Goal: Information Seeking & Learning: Learn about a topic

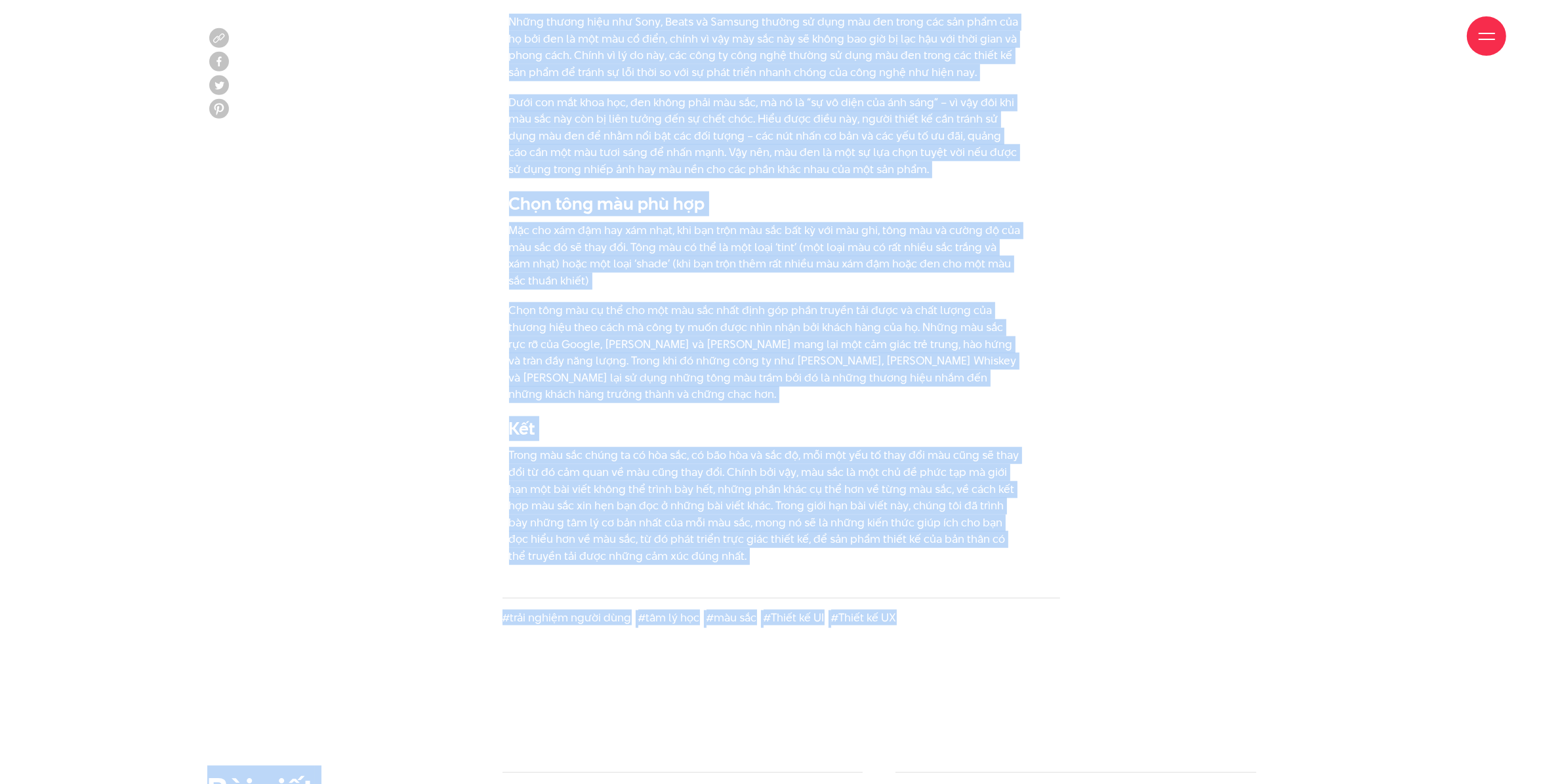
scroll to position [7634, 0]
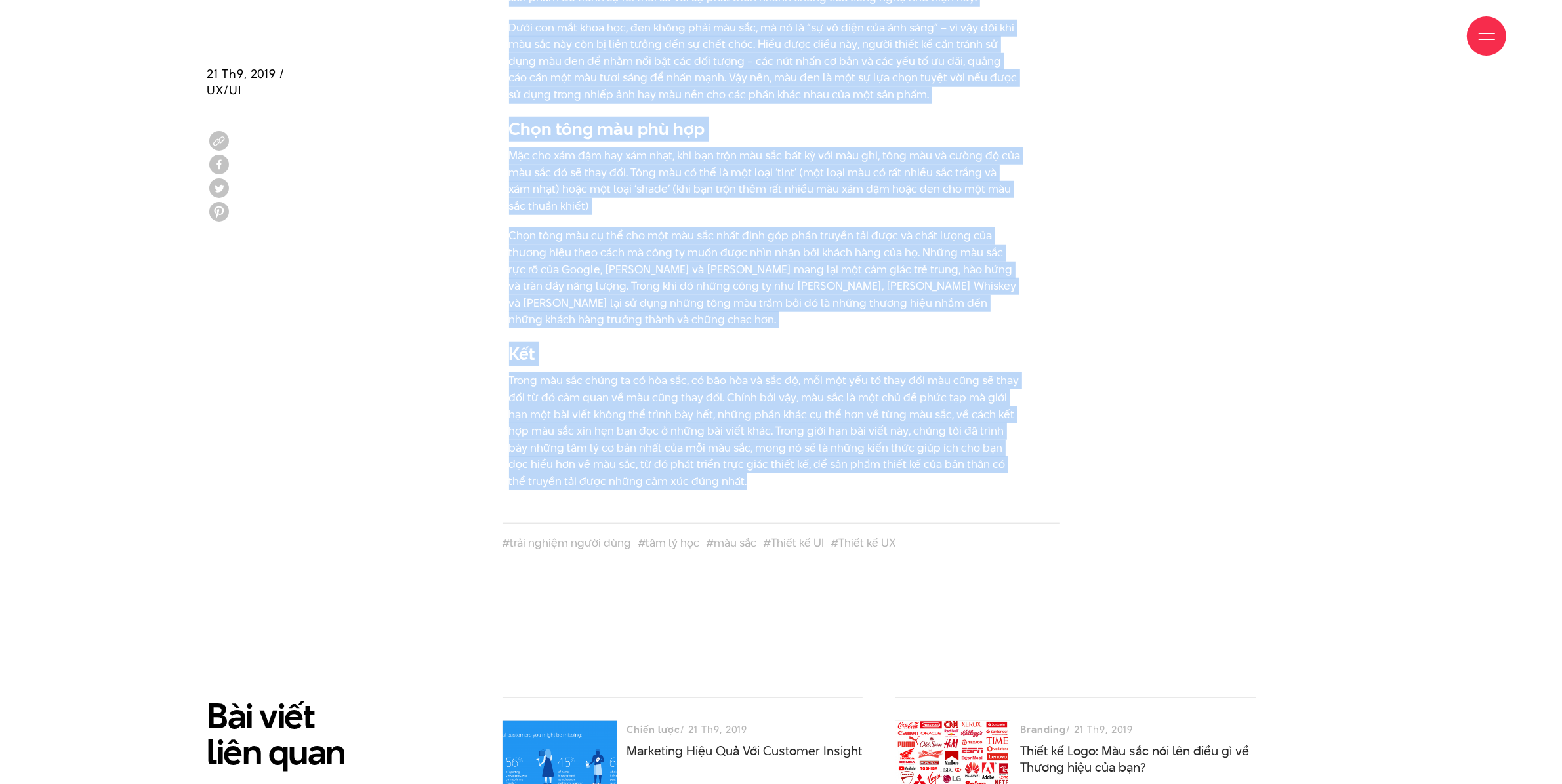
drag, startPoint x: 510, startPoint y: 325, endPoint x: 1035, endPoint y: 461, distance: 542.3
copy div "Lo ips do sit amet co adi elit sedd ei tem inc utlab etd mag al e admin veni qu…"
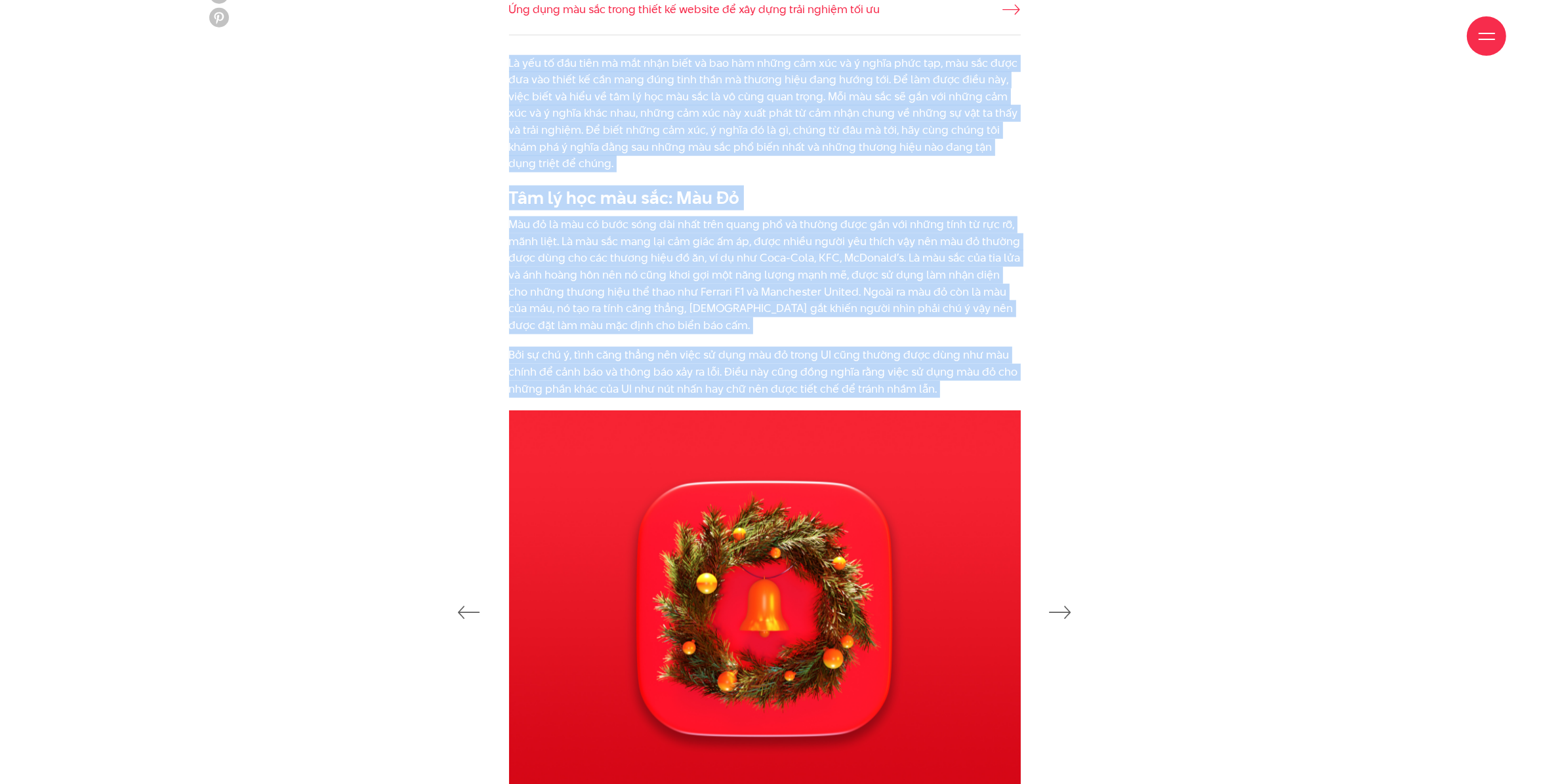
scroll to position [1558, 0]
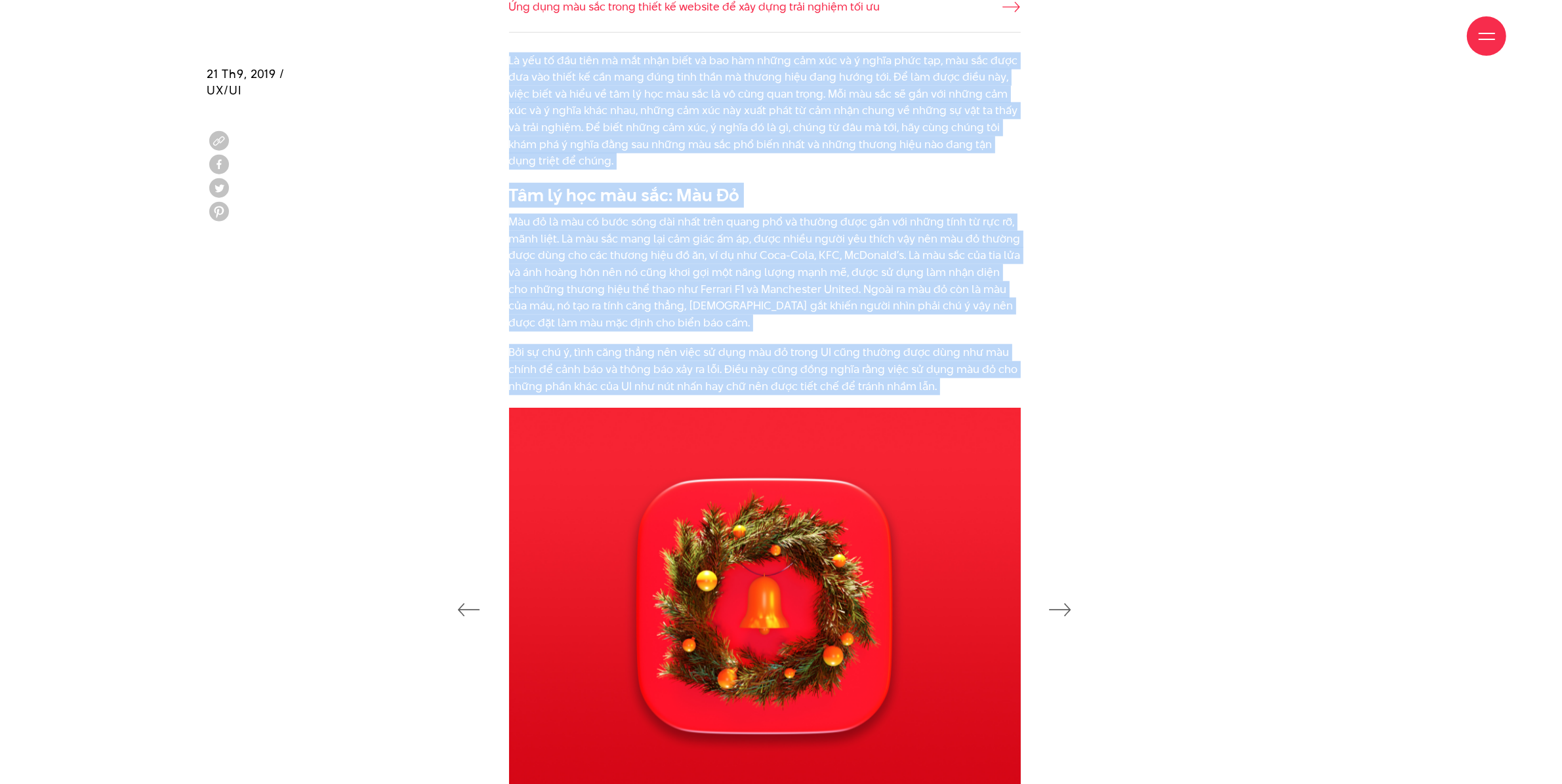
click at [1101, 386] on div "Là yếu tố đầu tiên mà mắt nhận biết và bao hàm những cảm xúc và ý nghĩa phức tạ…" at bounding box center [782, 230] width 1181 height 356
click at [829, 517] on img at bounding box center [765, 599] width 512 height 384
click at [1068, 607] on icon "button" at bounding box center [1060, 609] width 22 height 13
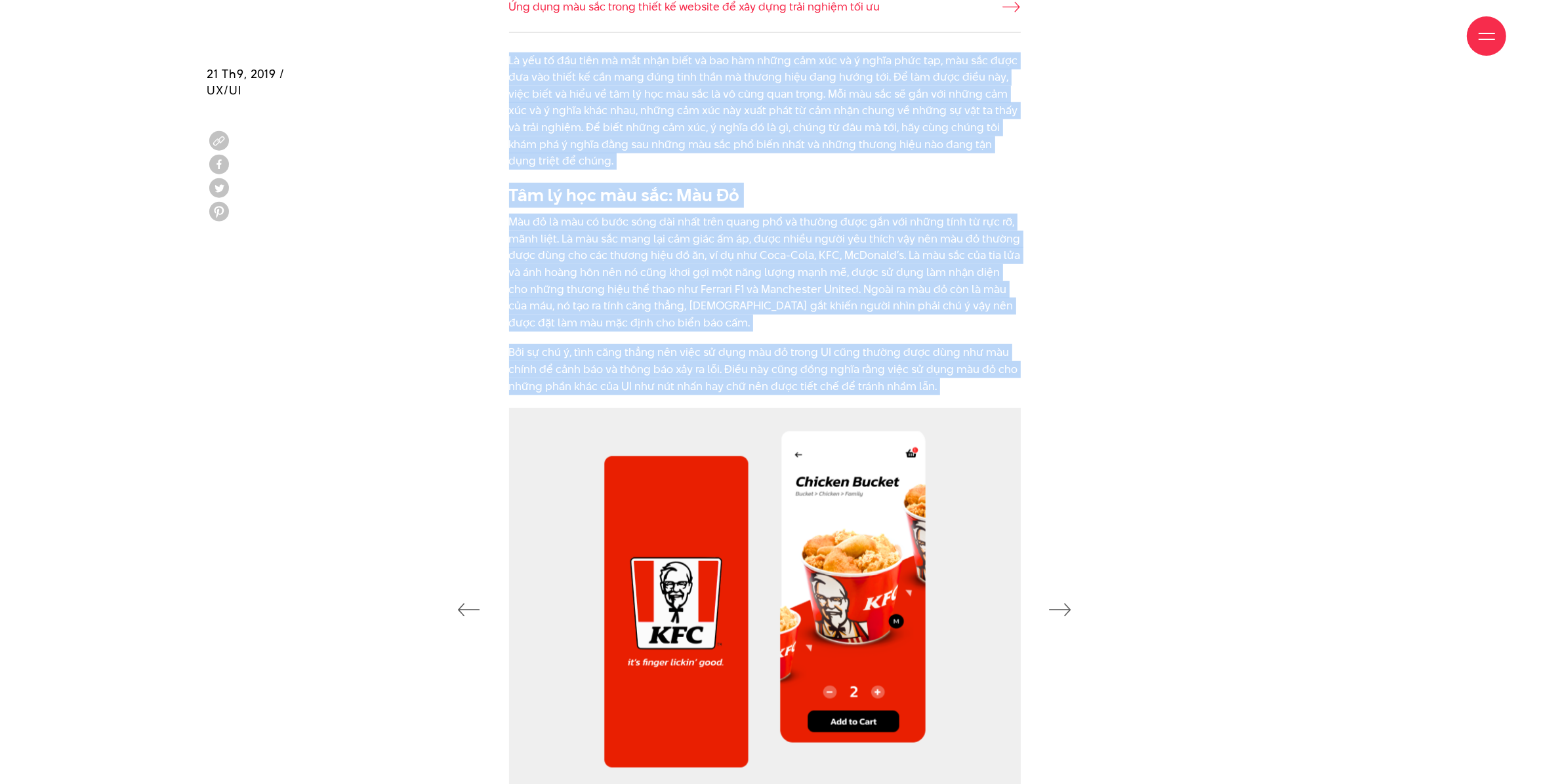
click at [1068, 607] on icon "button" at bounding box center [1060, 609] width 22 height 13
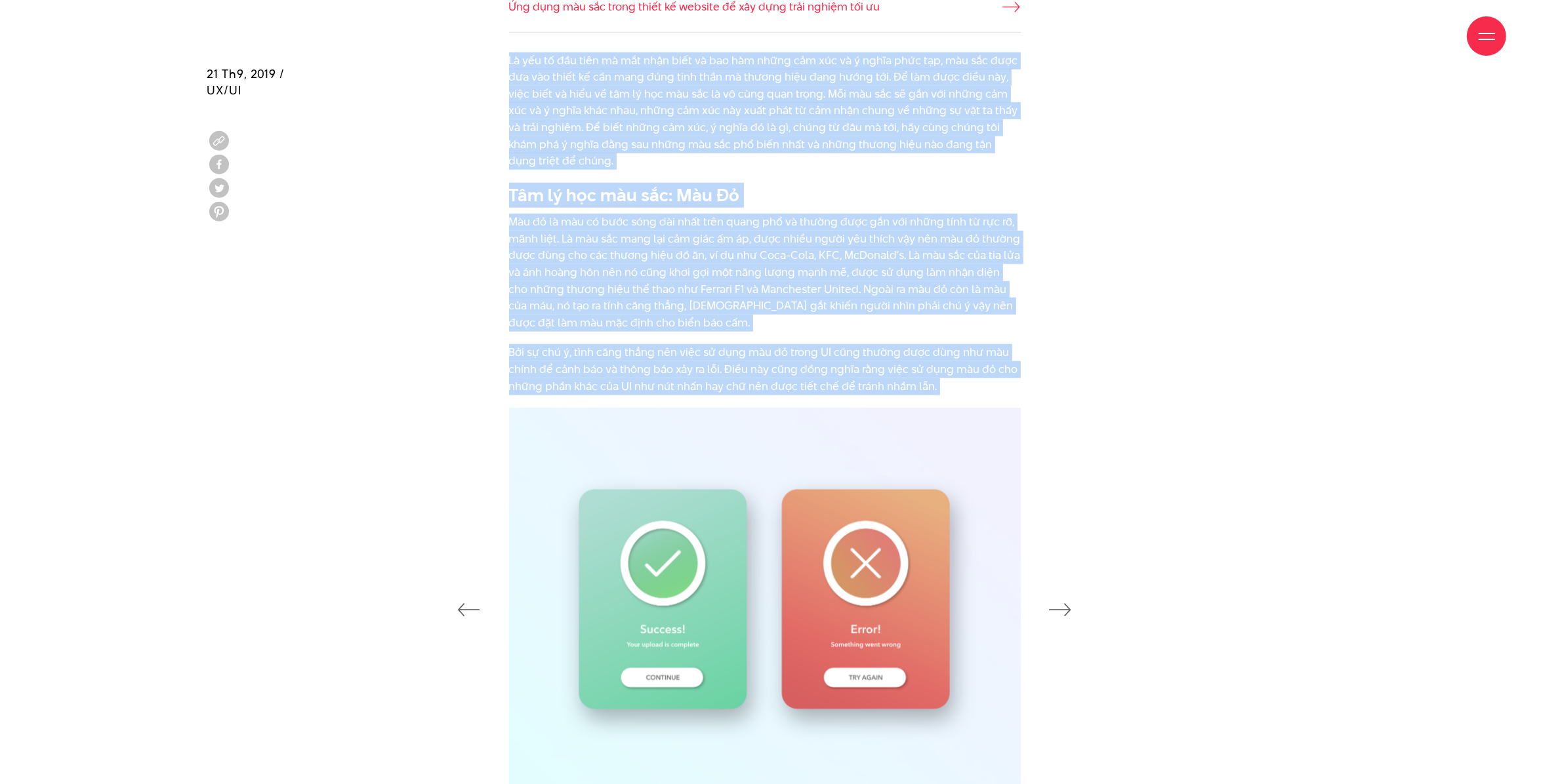
click at [1127, 282] on div "Là yếu tố đầu tiên mà mắt nhận biết và bao hàm những cảm xúc và ý nghĩa phức tạ…" at bounding box center [782, 230] width 1181 height 356
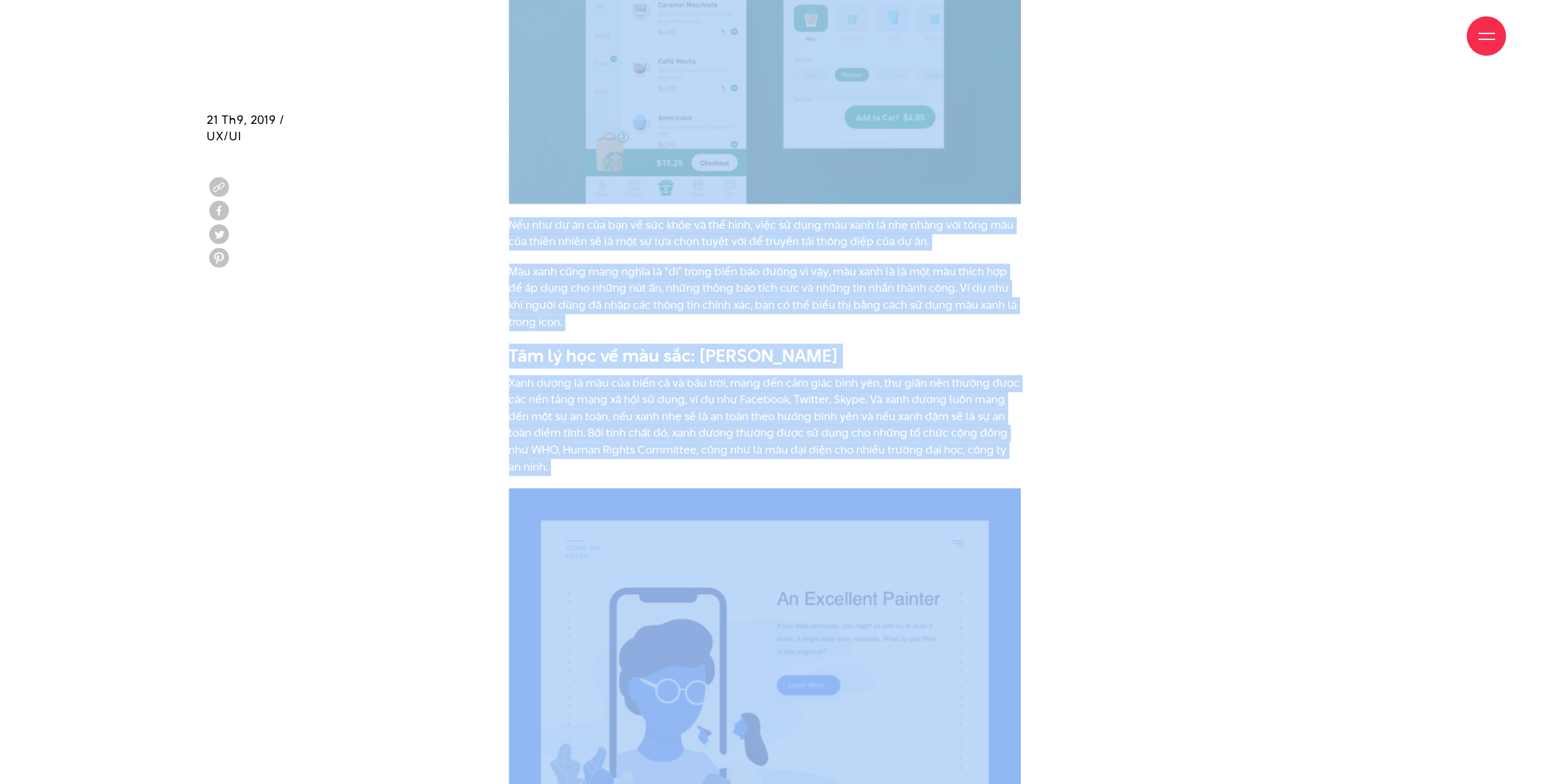
scroll to position [4176, 0]
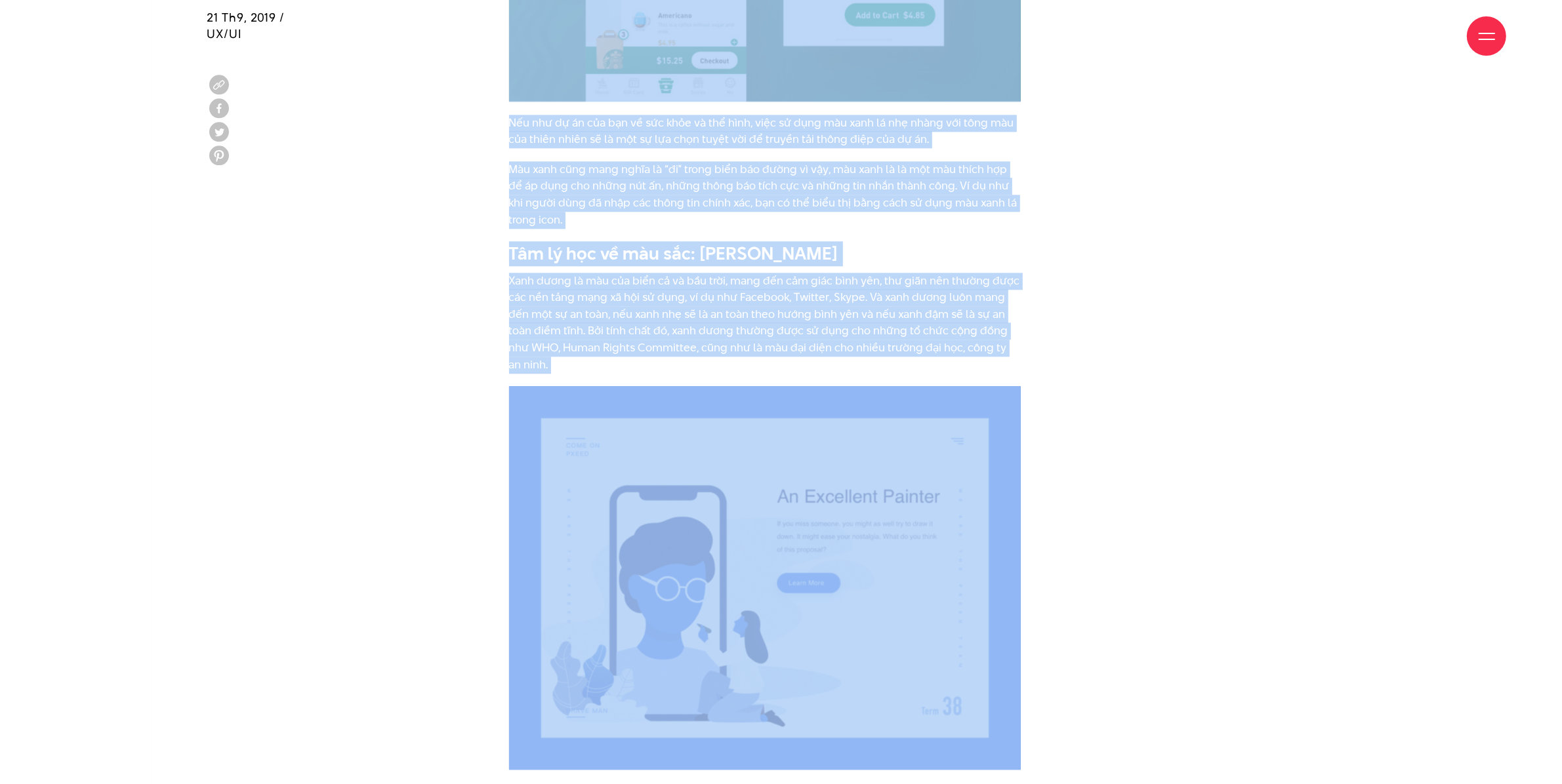
drag, startPoint x: 502, startPoint y: 474, endPoint x: 1040, endPoint y: 645, distance: 564.5
click at [1037, 627] on div "Con người đang sống trong một thế giới phủ đầy màu sắc, bao trọn chúng ta từ th…" at bounding box center [781, 126] width 1260 height 7672
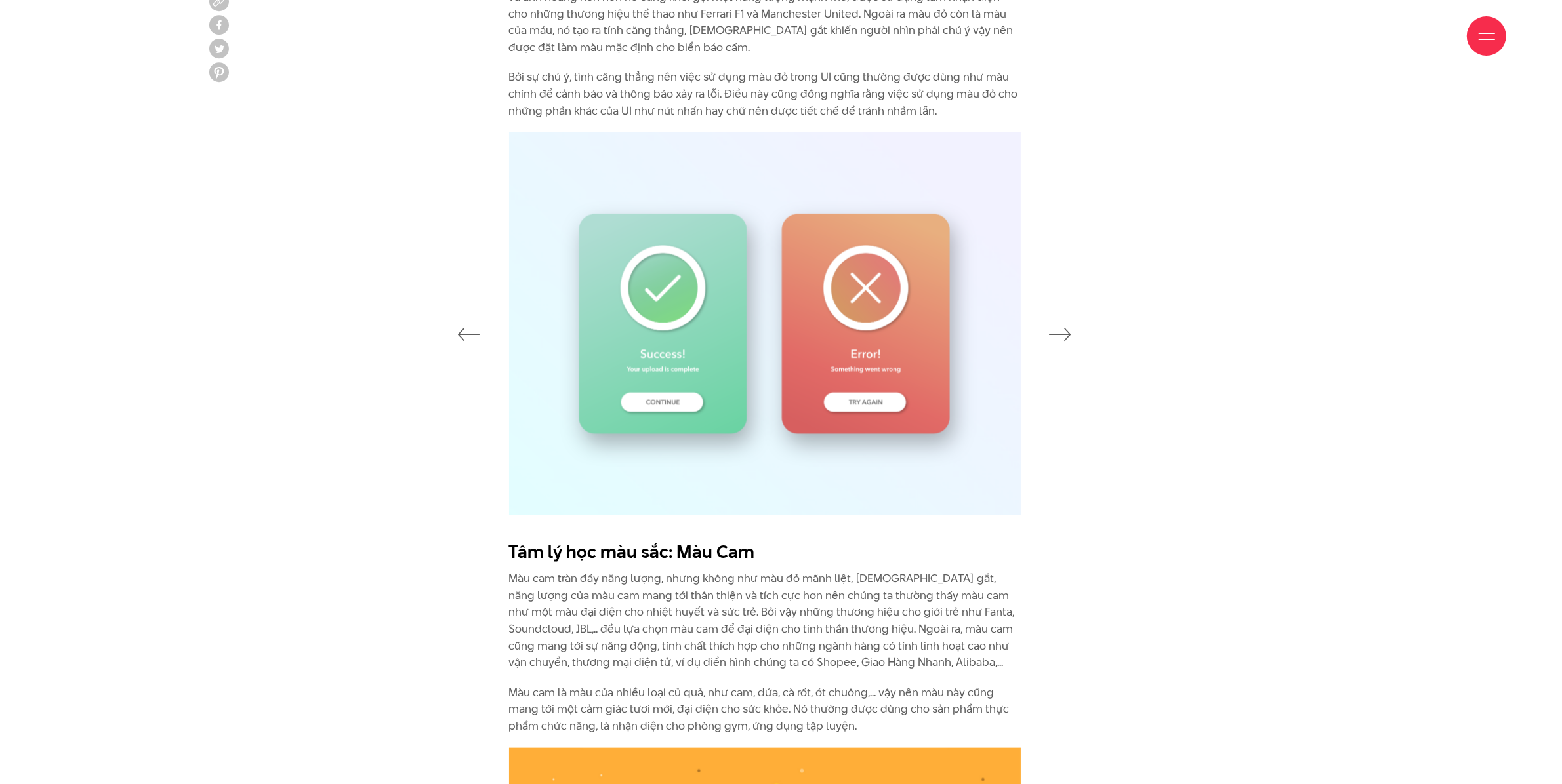
scroll to position [1885, 0]
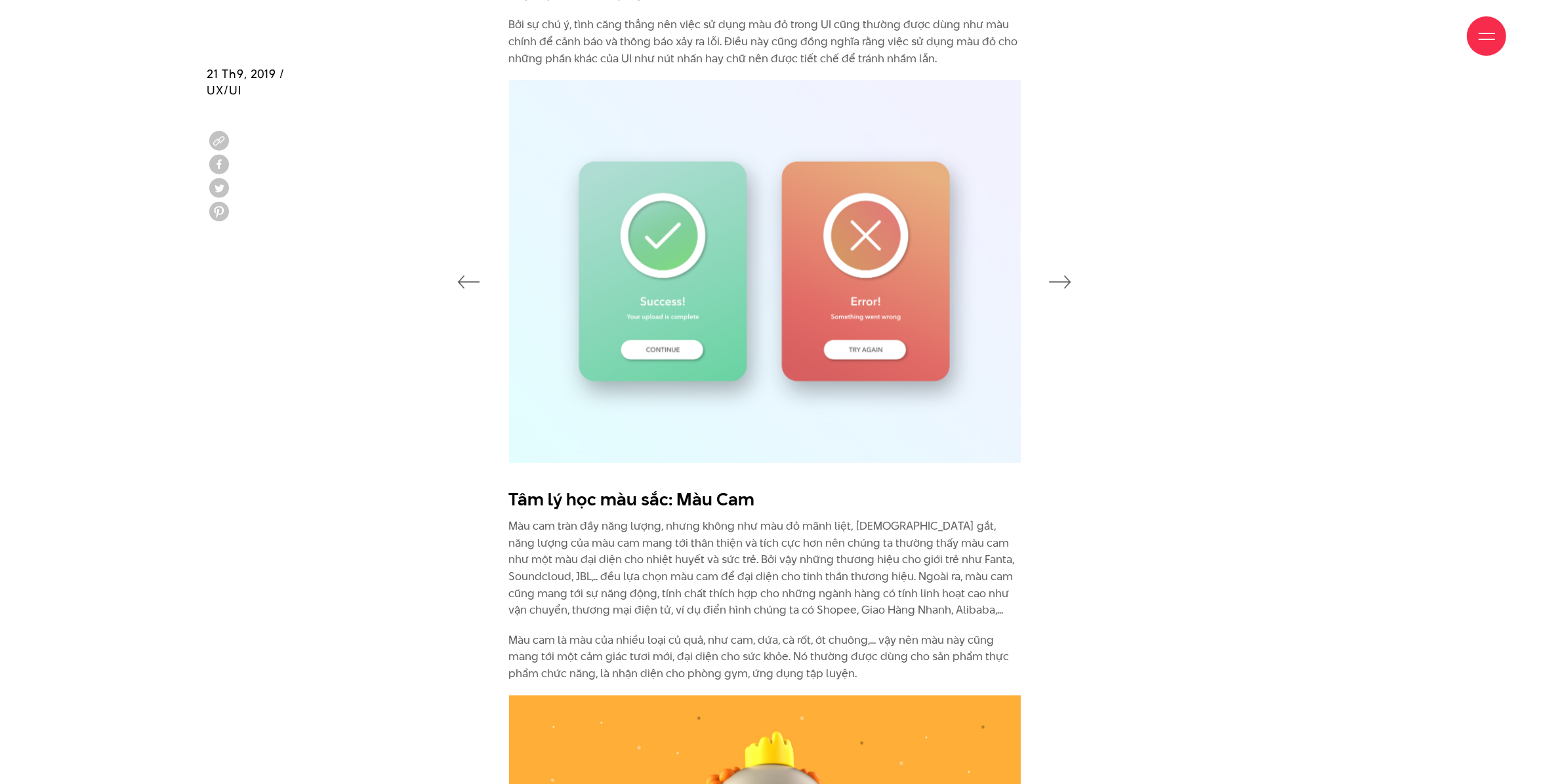
click at [1064, 282] on icon "button" at bounding box center [1060, 281] width 22 height 13
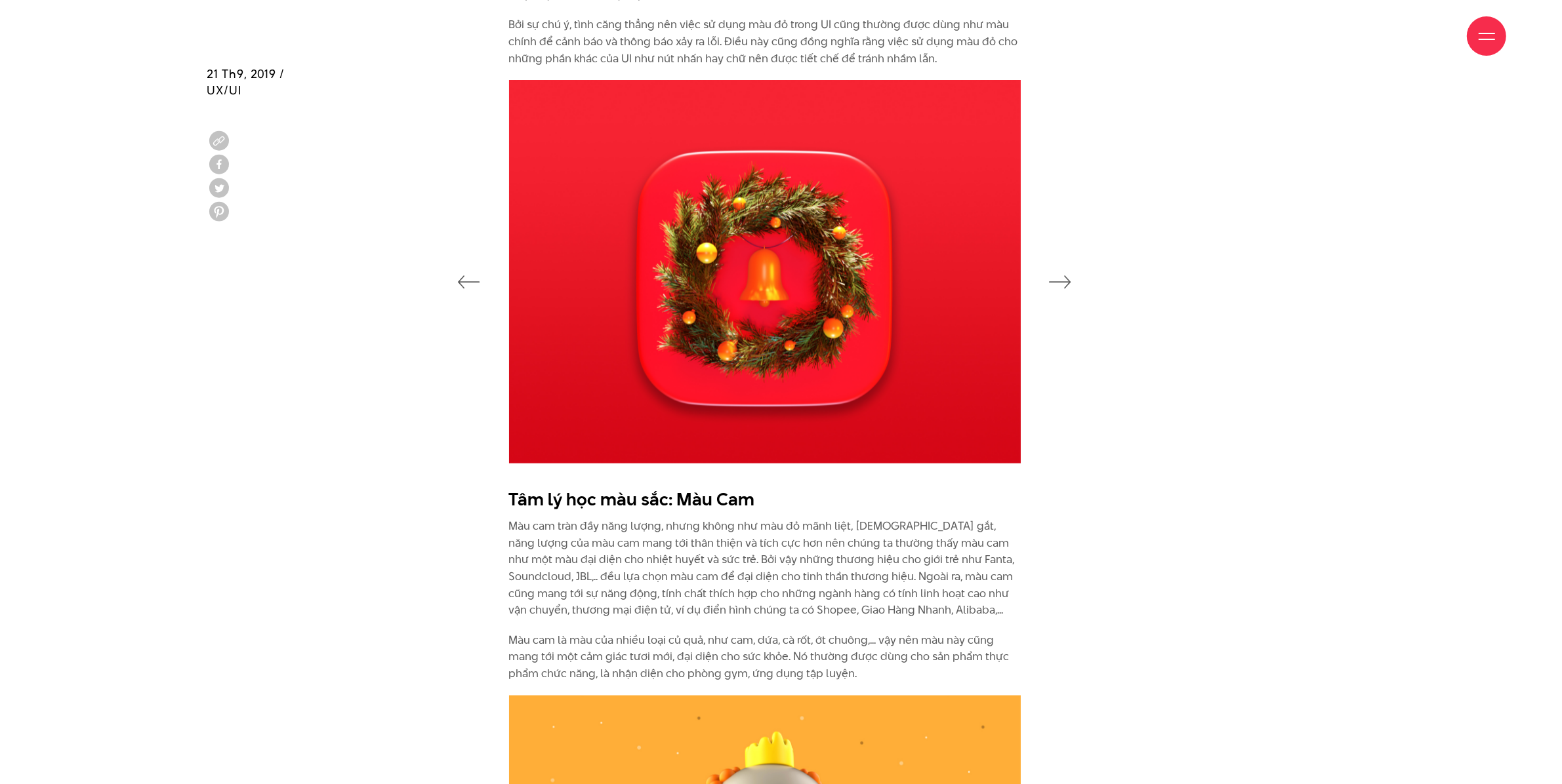
click at [1064, 282] on icon "button" at bounding box center [1060, 281] width 22 height 13
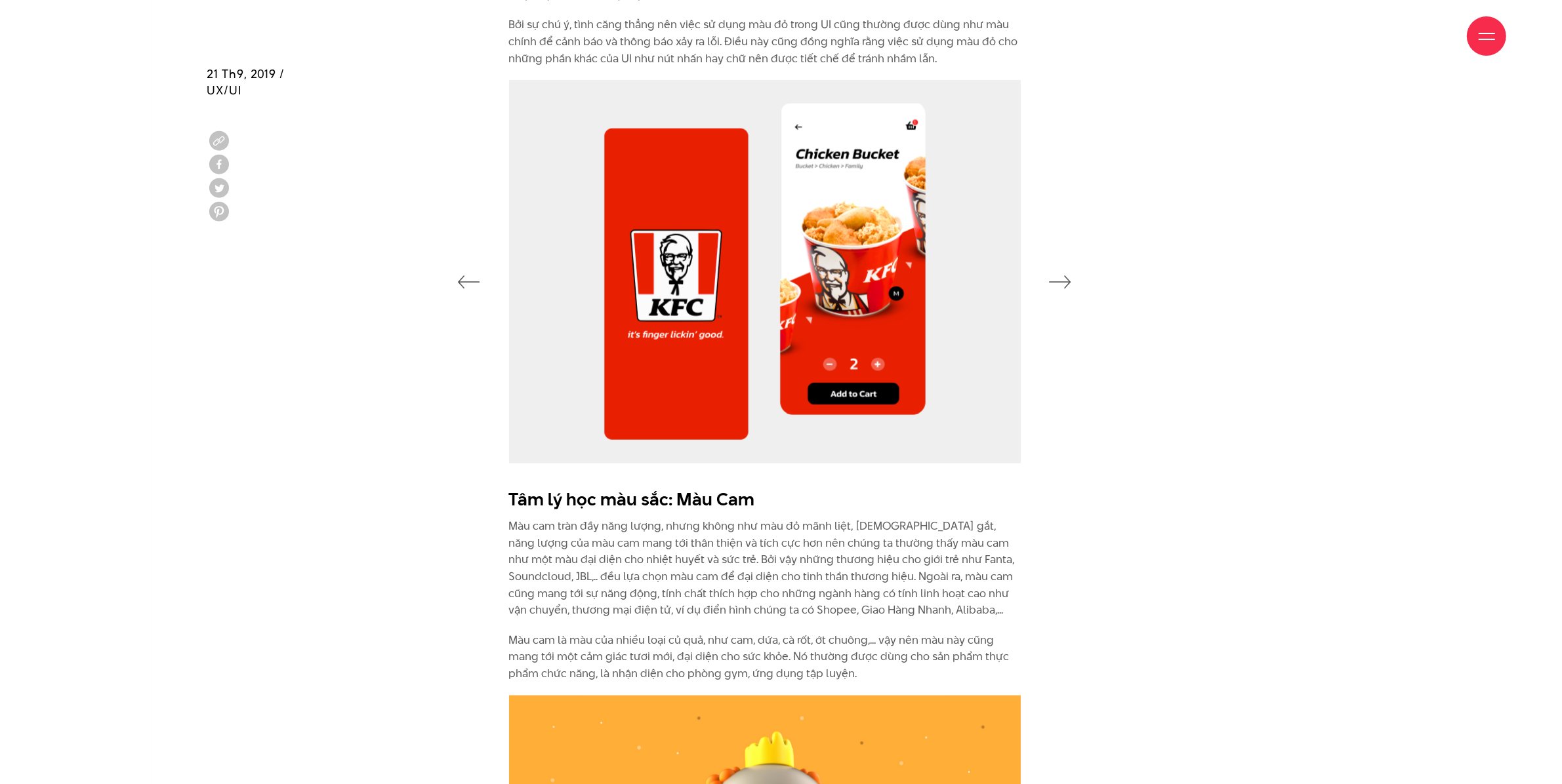
drag, startPoint x: 873, startPoint y: 323, endPoint x: 904, endPoint y: 66, distance: 258.9
click at [898, 66] on div "Giới thiệu Dự án Dịch vụ Góc nhìn Liên hệ" at bounding box center [781, 36] width 1451 height 72
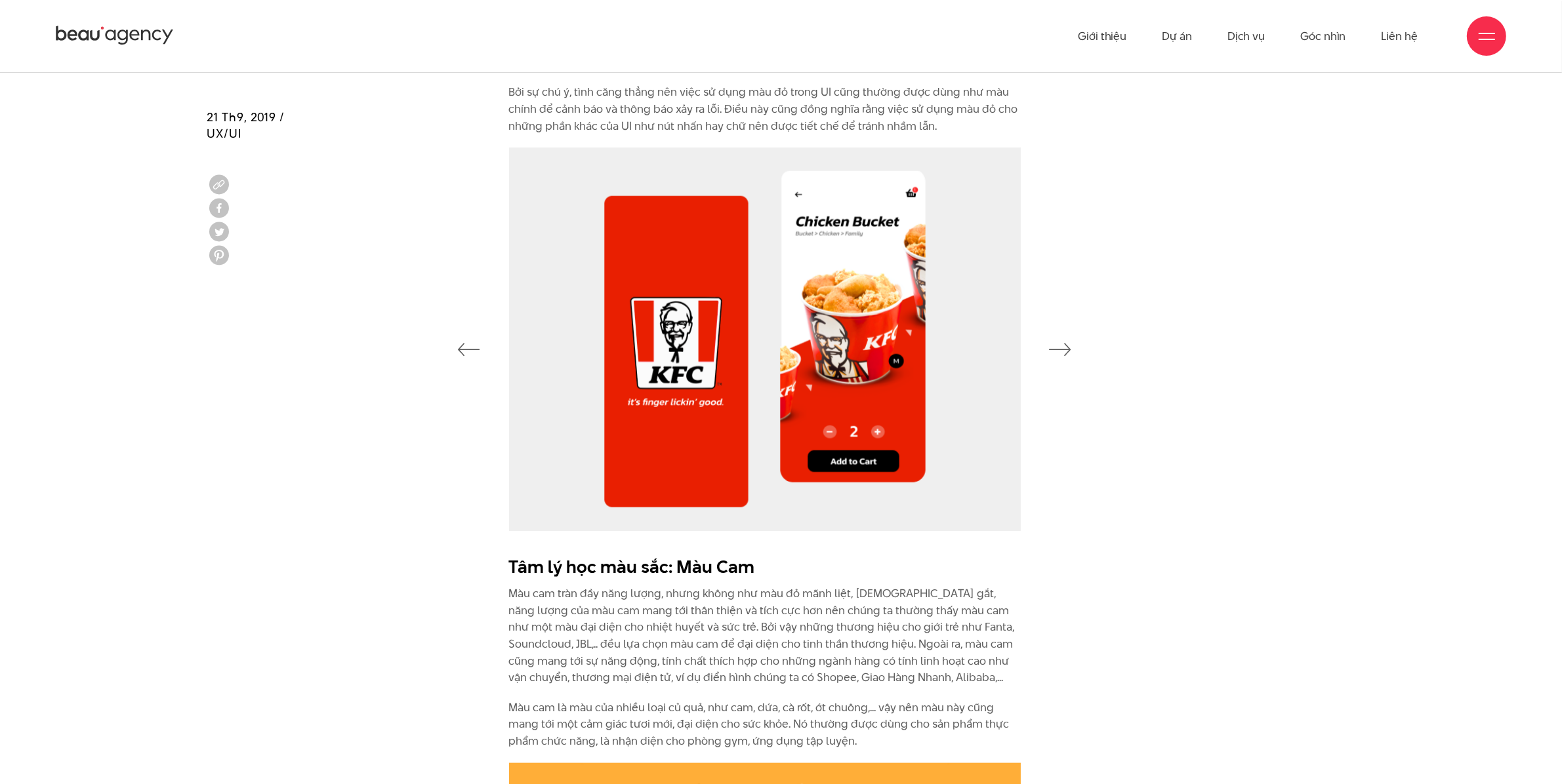
scroll to position [1558, 0]
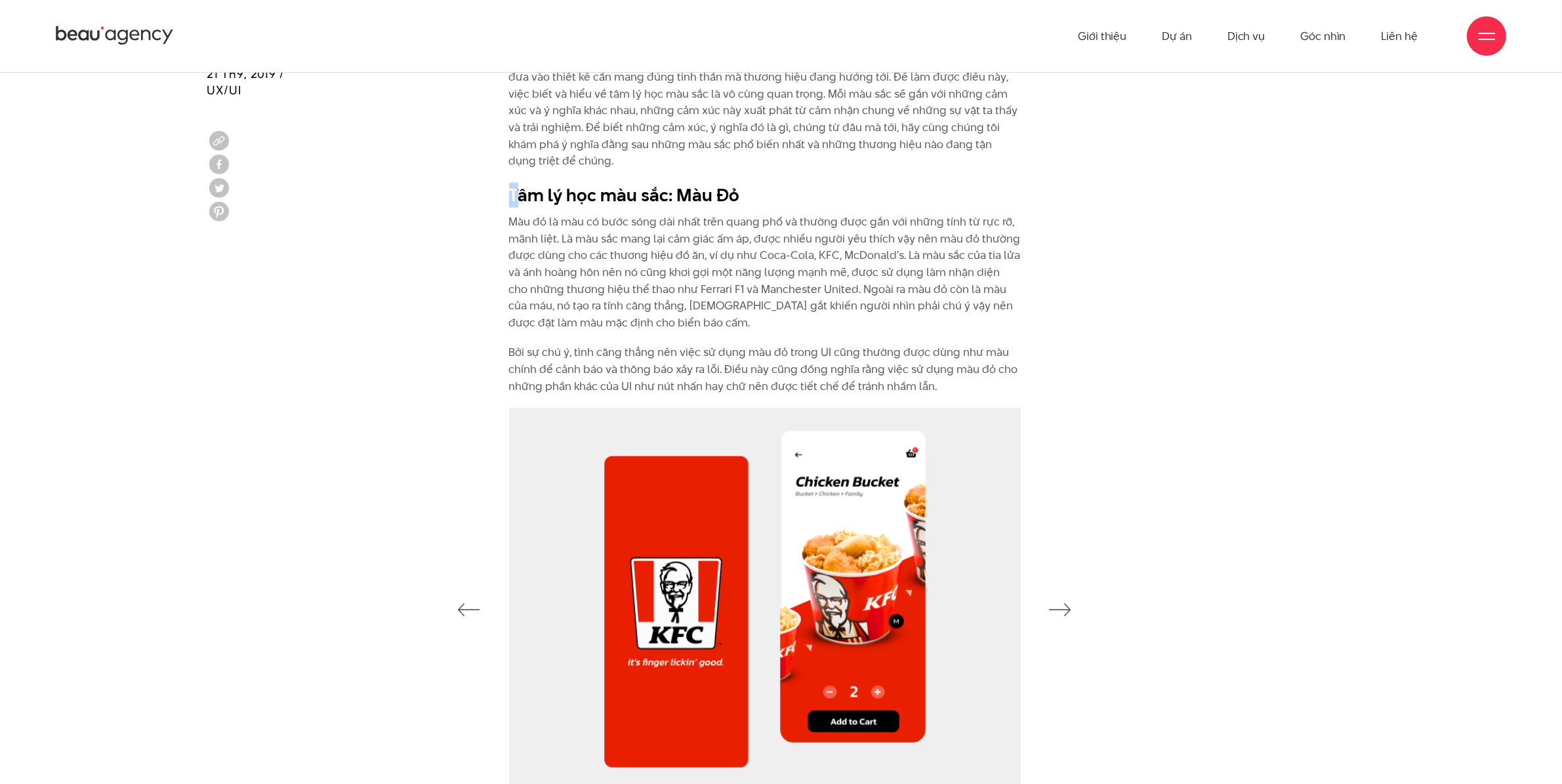
drag, startPoint x: 503, startPoint y: 192, endPoint x: 519, endPoint y: 198, distance: 17.1
click at [519, 198] on div "Là yếu tố đầu tiên mà mắt nhận biết và bao hàm những cảm xúc và ý nghĩa phức tạ…" at bounding box center [781, 230] width 591 height 356
click at [521, 198] on b "Tâm lý học màu sắc: Màu Đỏ" at bounding box center [625, 195] width 231 height 24
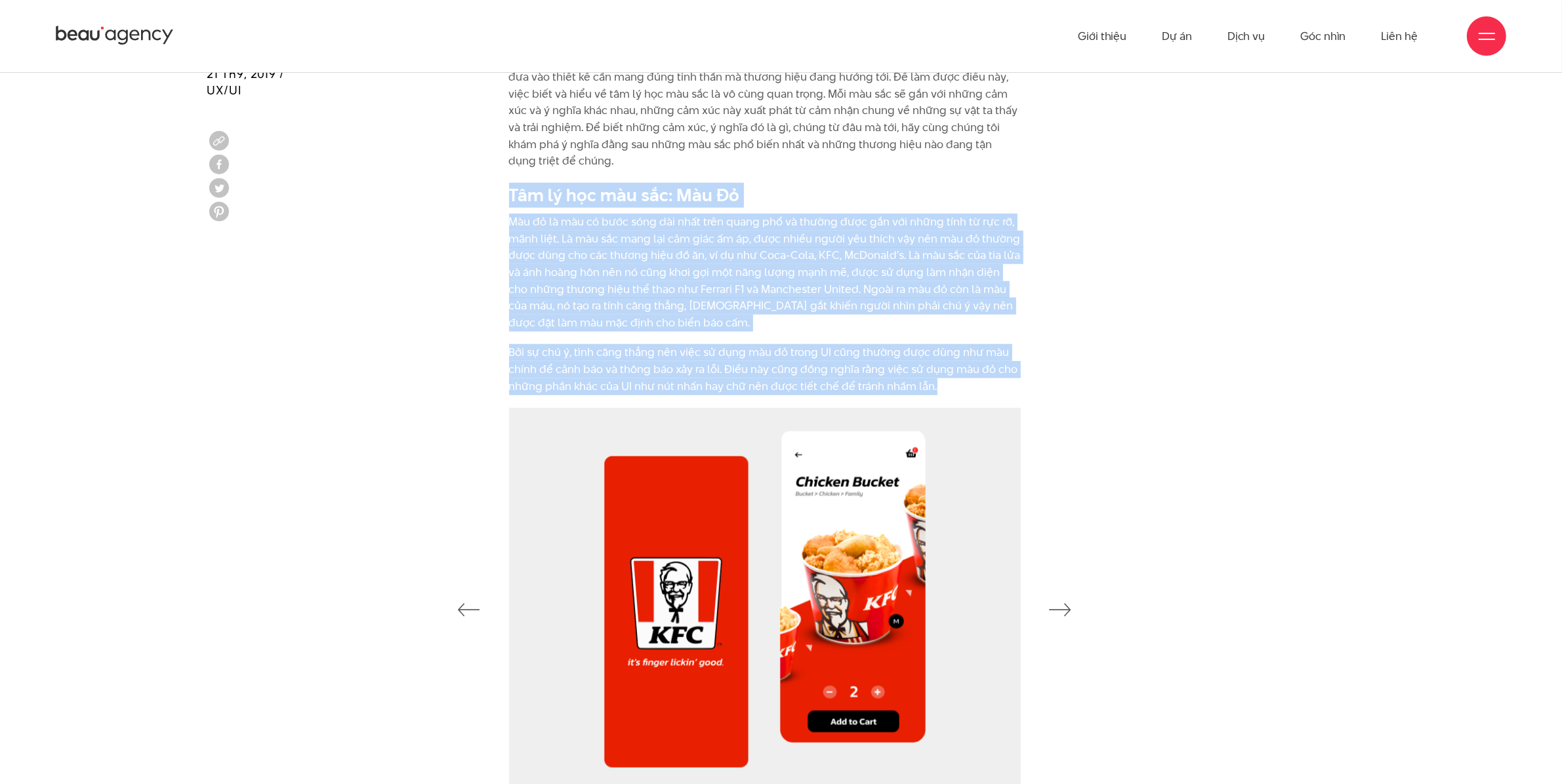
drag, startPoint x: 513, startPoint y: 194, endPoint x: 1030, endPoint y: 387, distance: 551.8
click at [1030, 387] on div "Là yếu tố đầu tiên mà mắt nhận biết và bao hàm những cảm xúc và ý nghĩa phức tạ…" at bounding box center [781, 230] width 591 height 356
click at [848, 194] on h2 "Tâm lý học màu sắc: Màu Đỏ" at bounding box center [765, 195] width 512 height 25
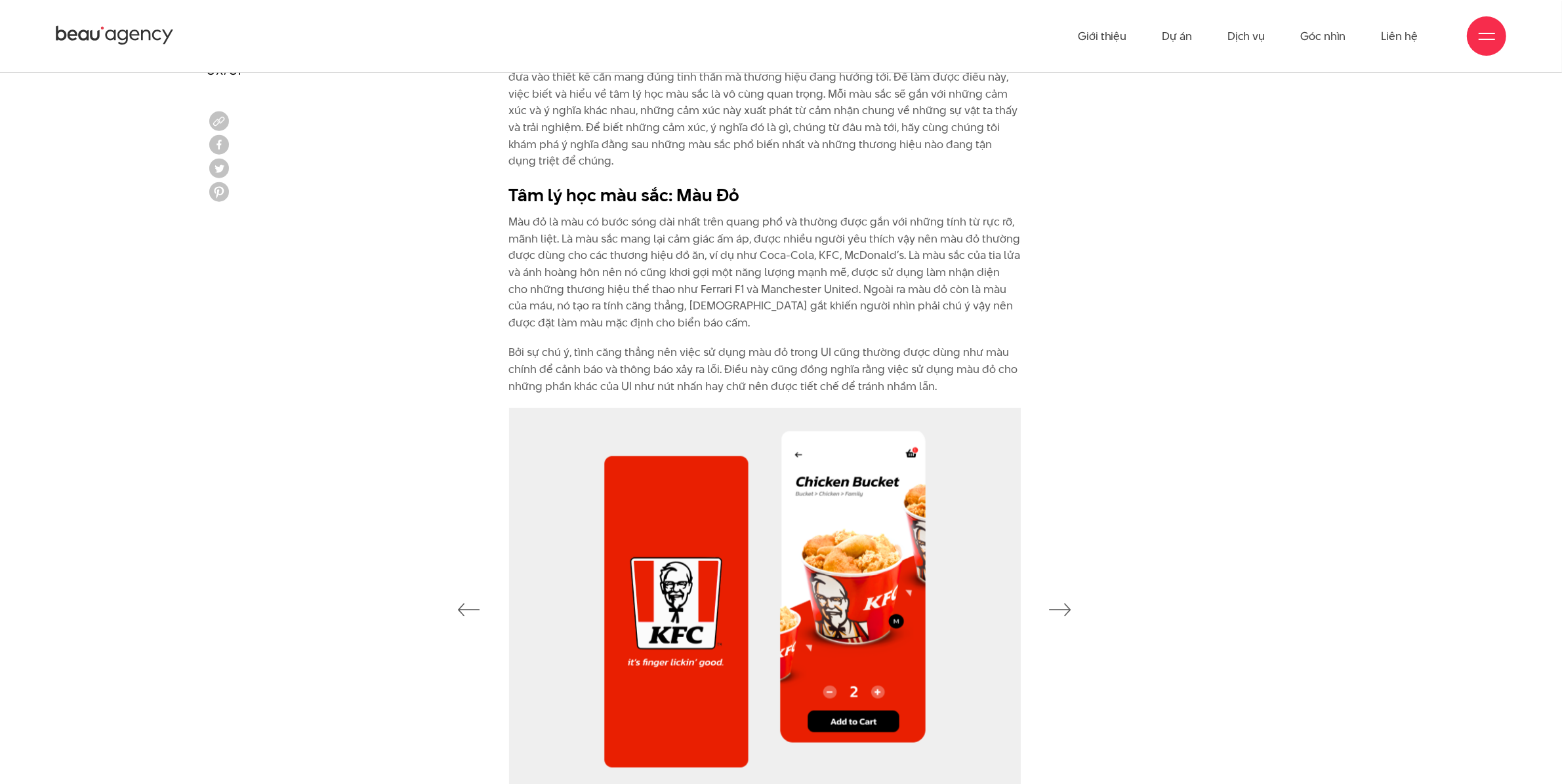
scroll to position [1393, 0]
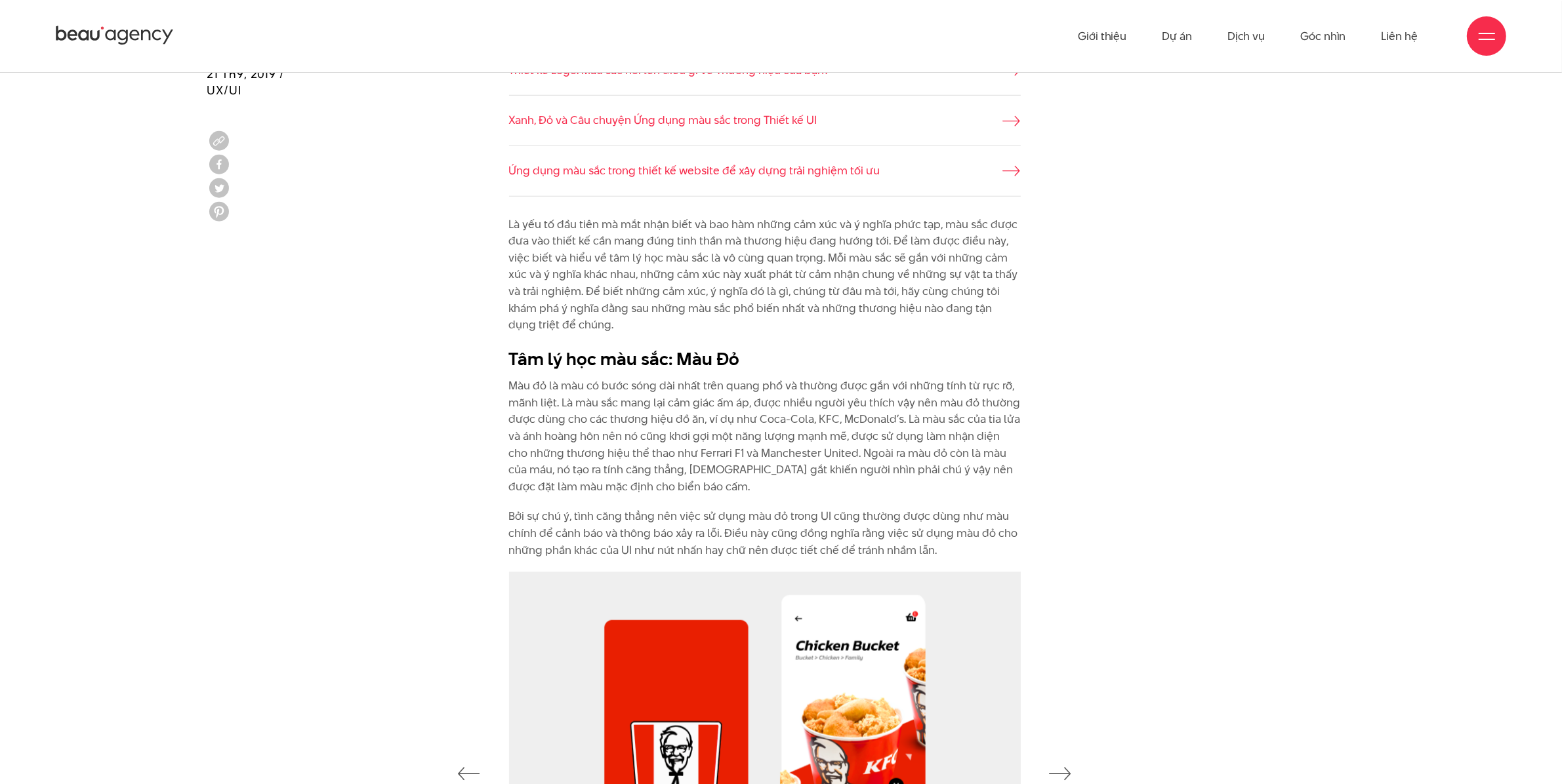
click at [507, 224] on div "Là yếu tố đầu tiên mà mắt nhận biết và bao hàm những cảm xúc và ý nghĩa phức tạ…" at bounding box center [781, 395] width 591 height 356
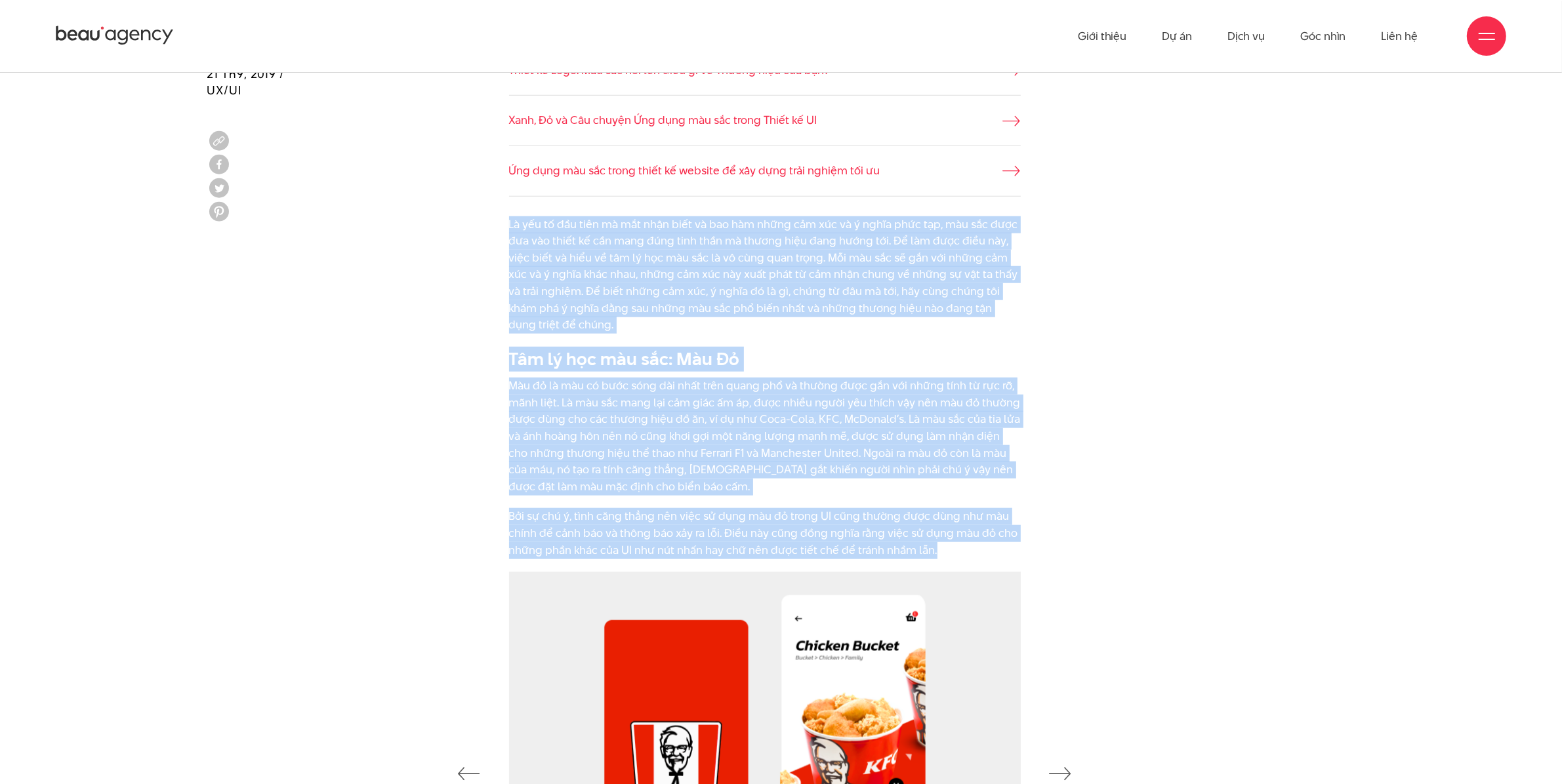
drag, startPoint x: 507, startPoint y: 224, endPoint x: 1065, endPoint y: 546, distance: 644.2
click at [1065, 546] on div "Là yếu tố đầu tiên mà mắt nhận biết và bao hàm những cảm xúc và ý nghĩa phức tạ…" at bounding box center [781, 395] width 591 height 356
copy div "Lo ips do sit amet co adi elit sedd ei tem inc utlab etd mag al e admin veni qu…"
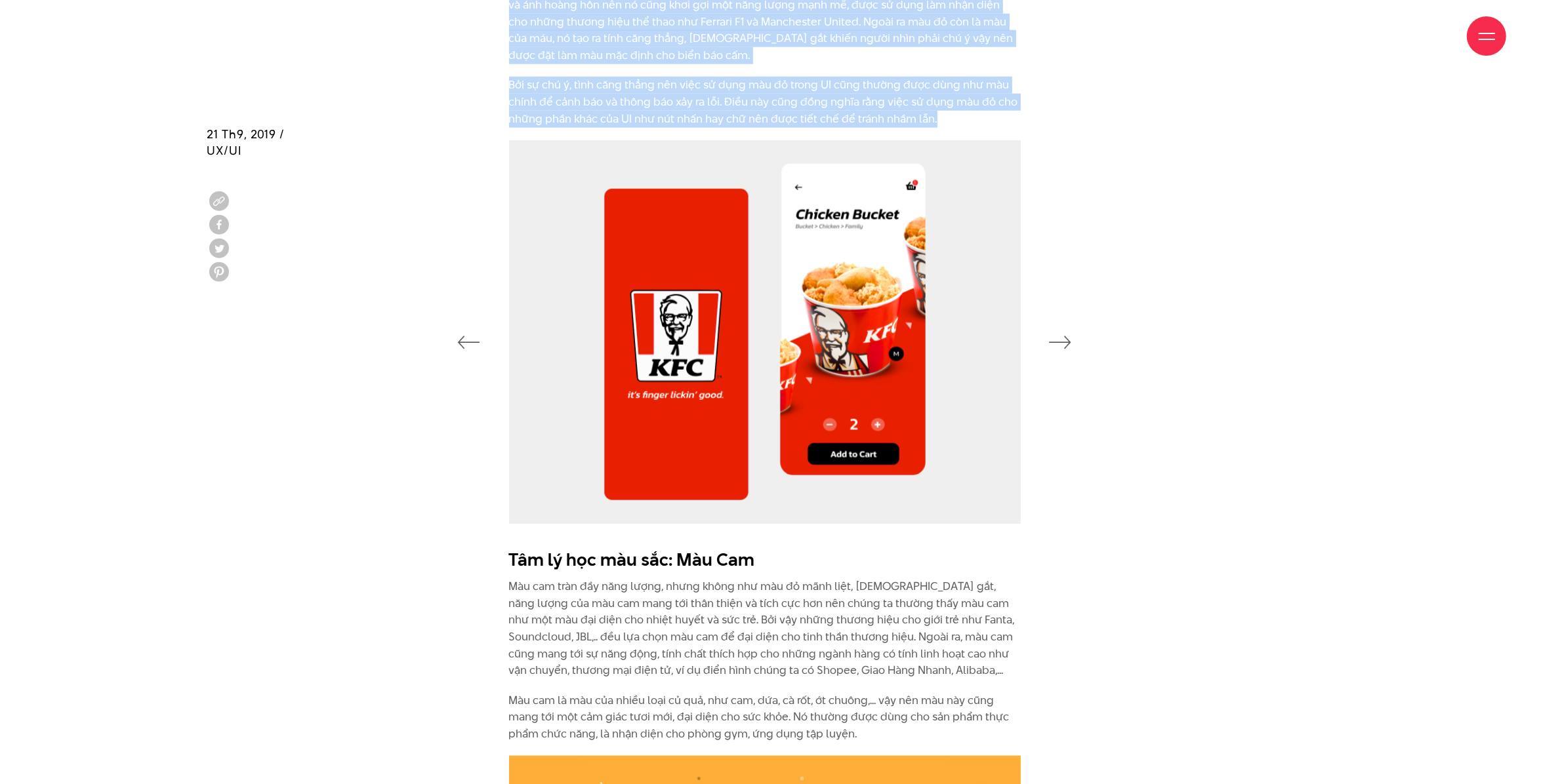
scroll to position [1885, 0]
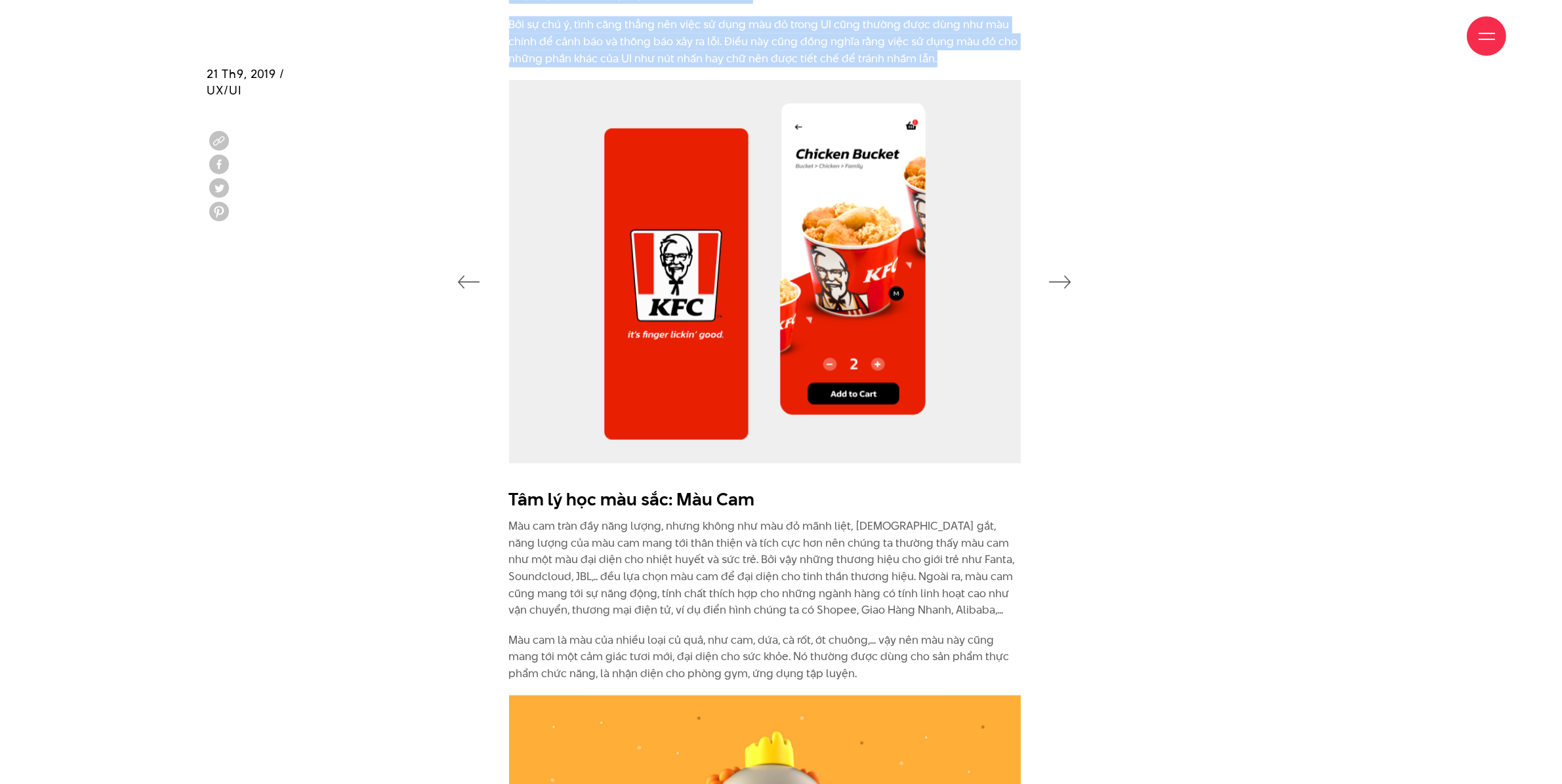
click at [761, 277] on img at bounding box center [765, 272] width 512 height 384
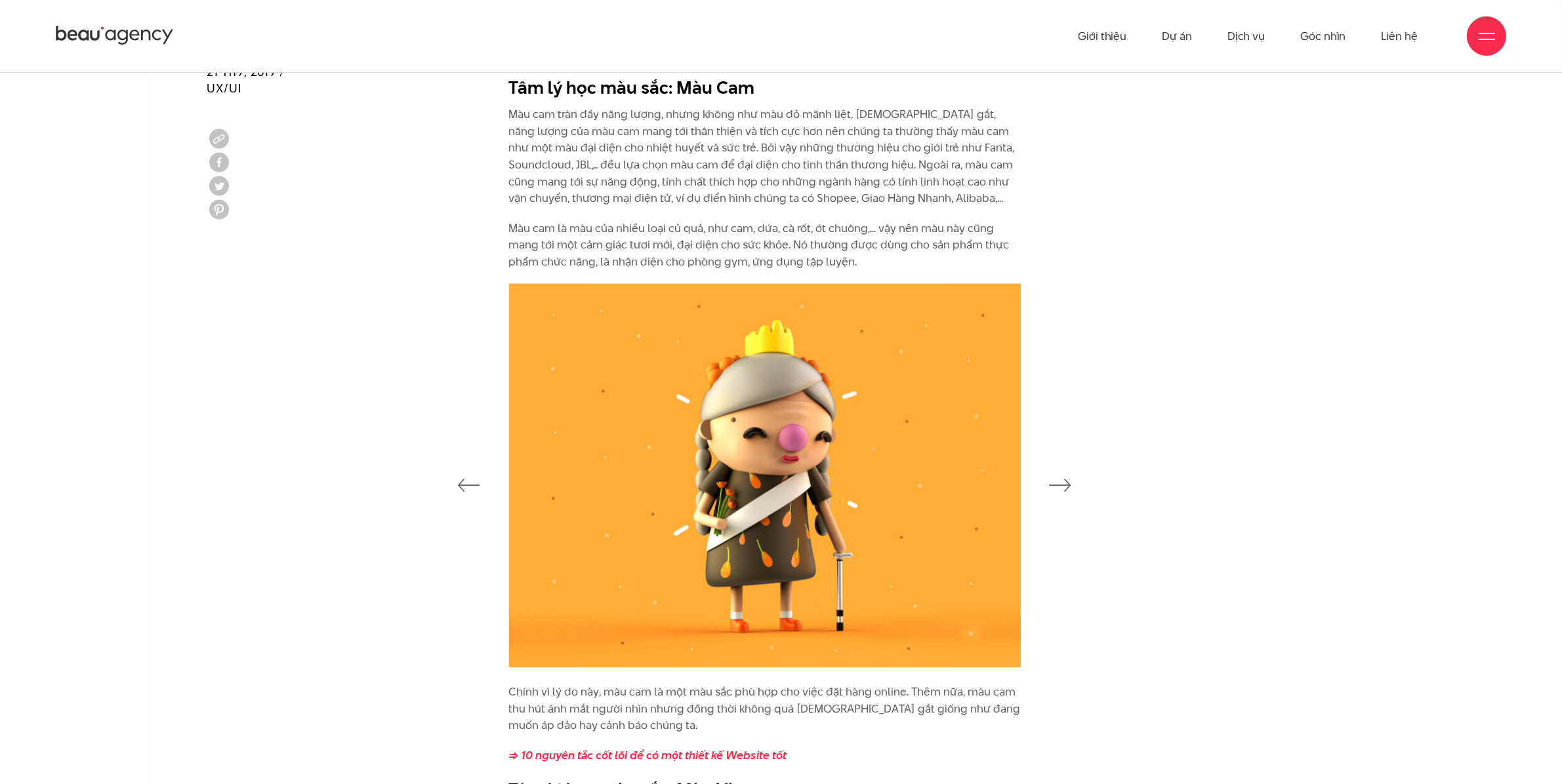
scroll to position [2295, 0]
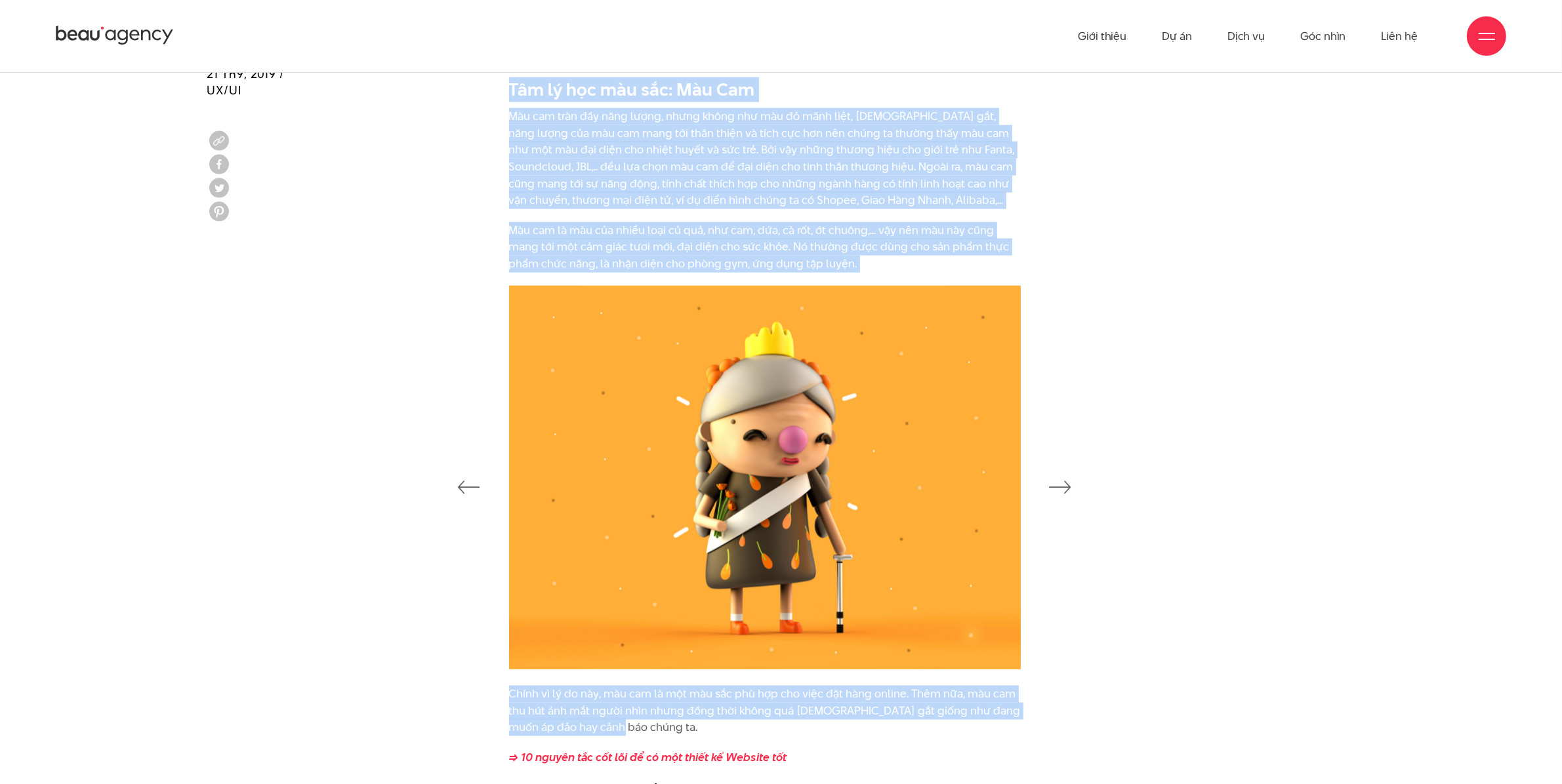
drag, startPoint x: 512, startPoint y: 90, endPoint x: 1124, endPoint y: 731, distance: 886.2
copy div "Lor ip dol sit ame: Con Adi Eli sed doei tem inci utlab, etdol magna ali eni ad…"
click at [795, 535] on img at bounding box center [765, 478] width 512 height 384
click at [1067, 484] on icon "button" at bounding box center [1060, 487] width 22 height 13
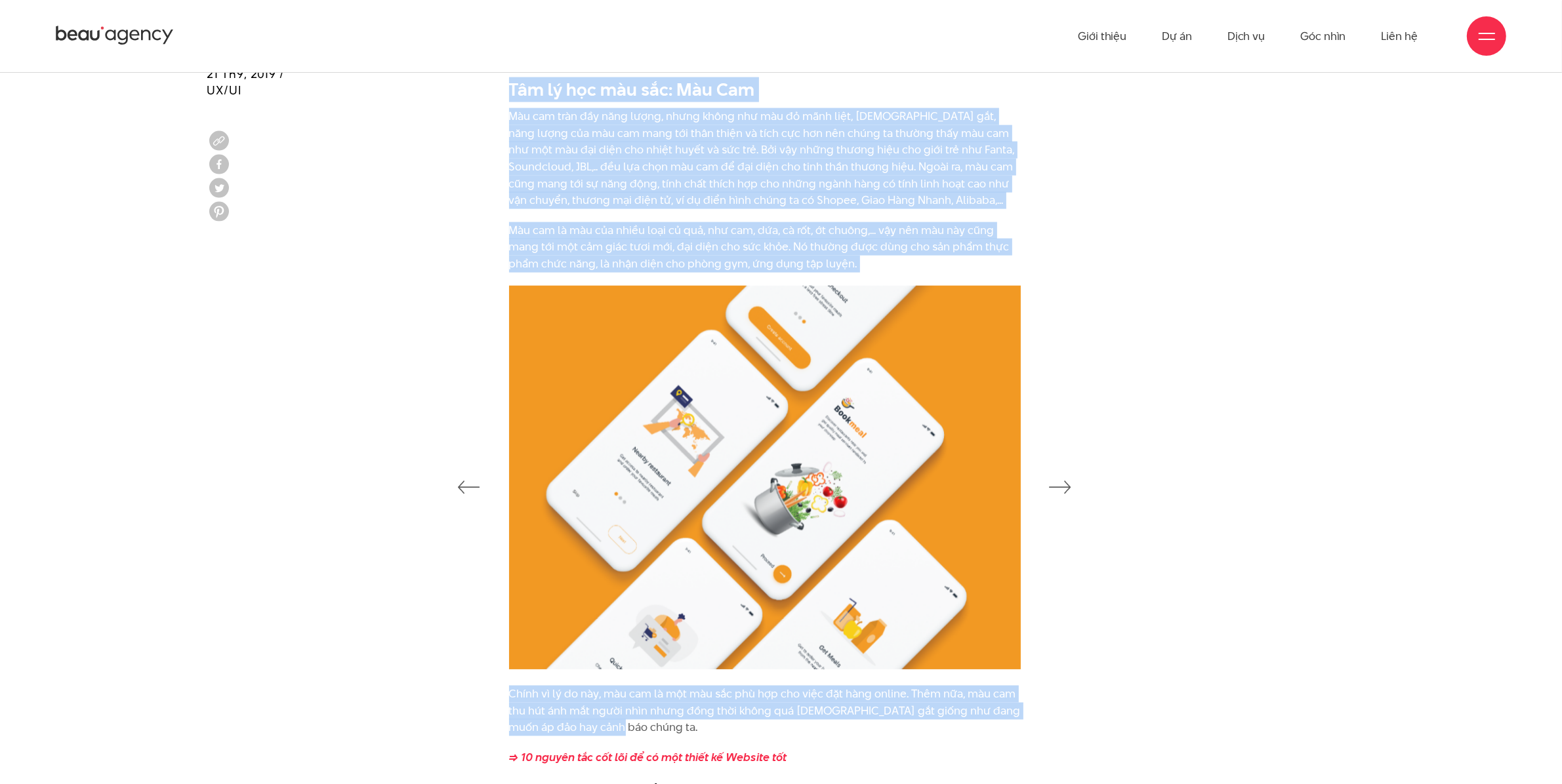
click at [1067, 484] on icon "button" at bounding box center [1060, 487] width 22 height 13
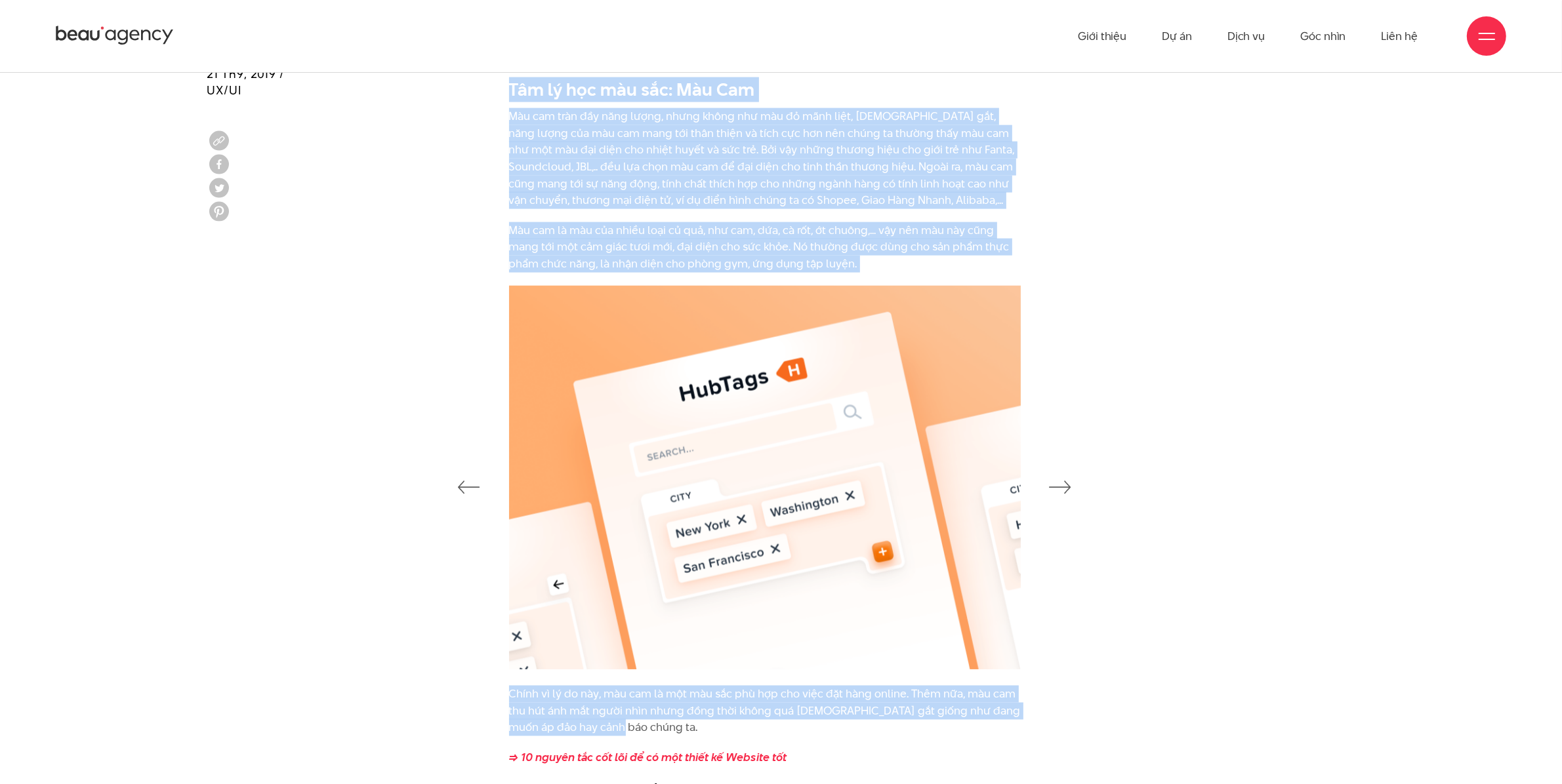
click at [1067, 484] on icon "button" at bounding box center [1060, 487] width 22 height 13
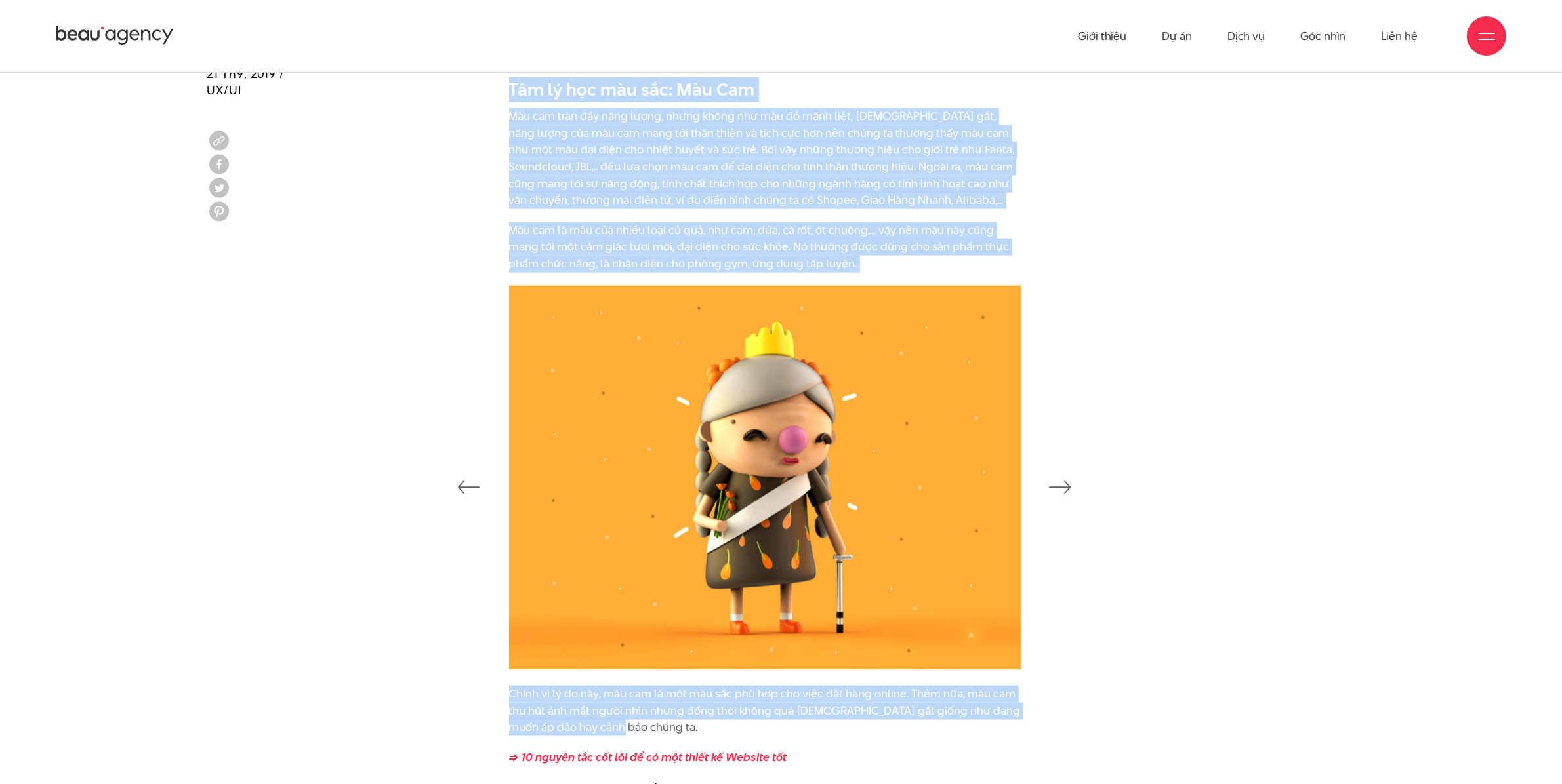
click at [1067, 484] on icon "button" at bounding box center [1060, 487] width 22 height 13
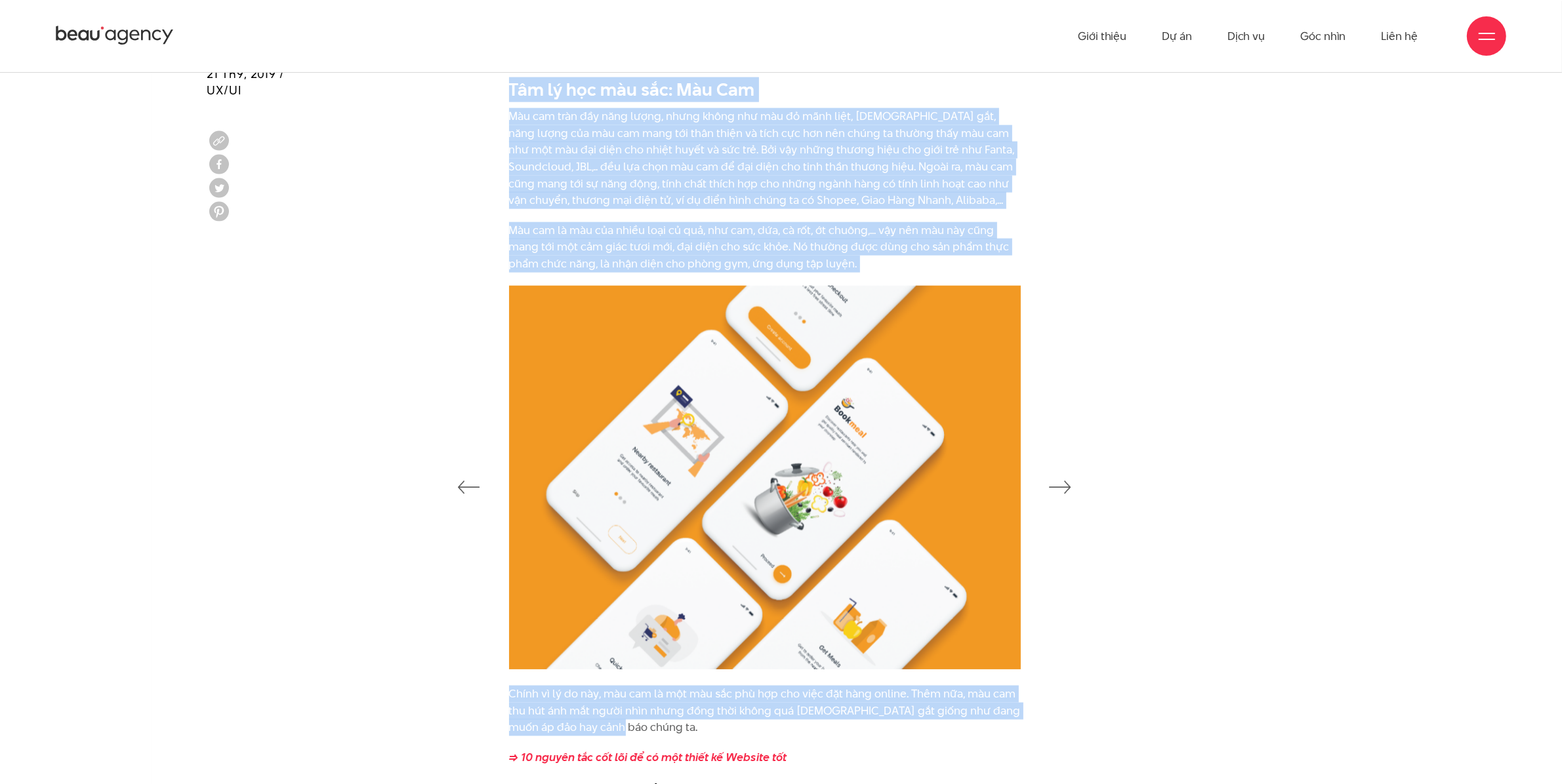
drag, startPoint x: 855, startPoint y: 487, endPoint x: 723, endPoint y: 401, distance: 157.5
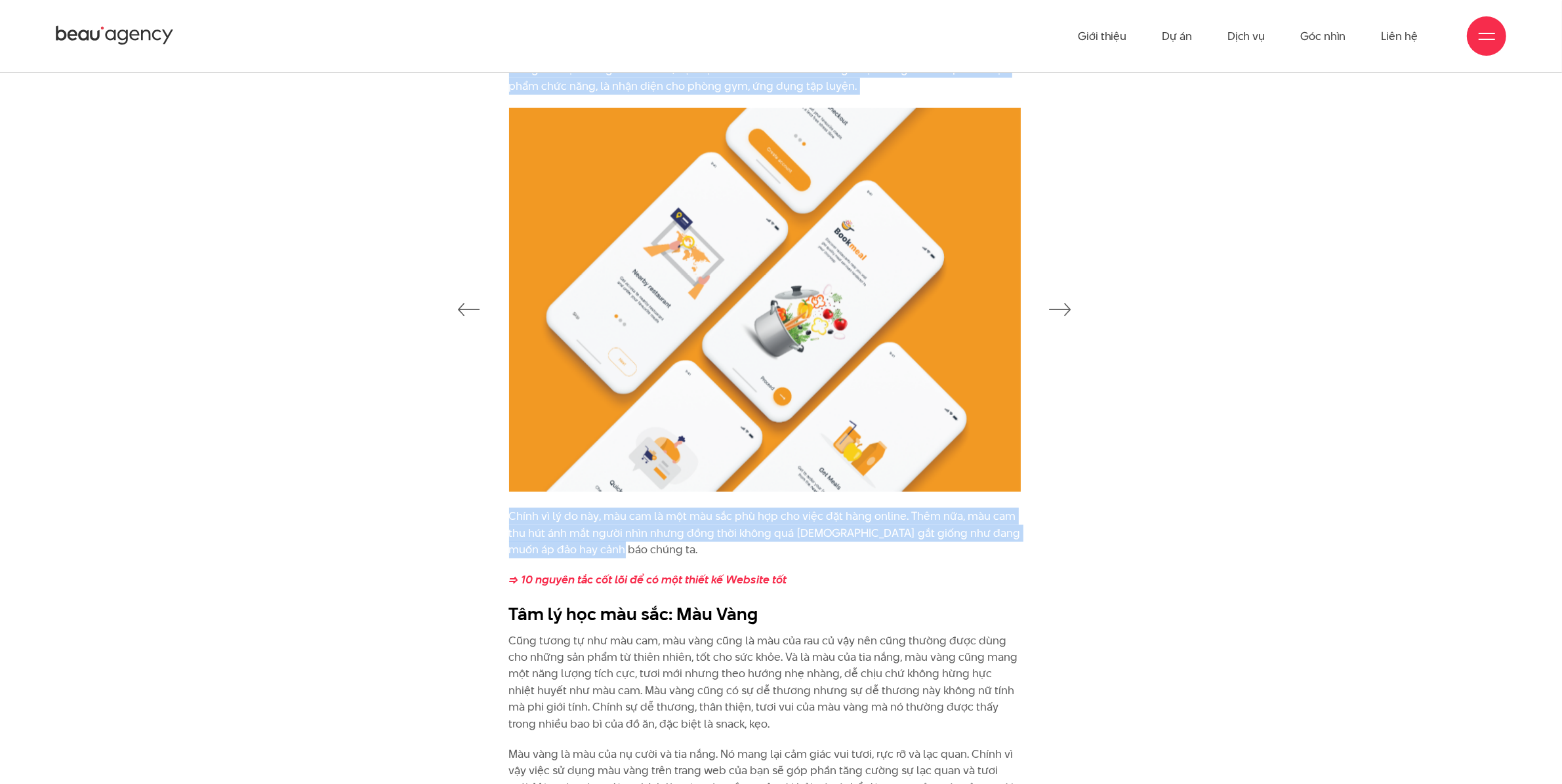
scroll to position [2869, 0]
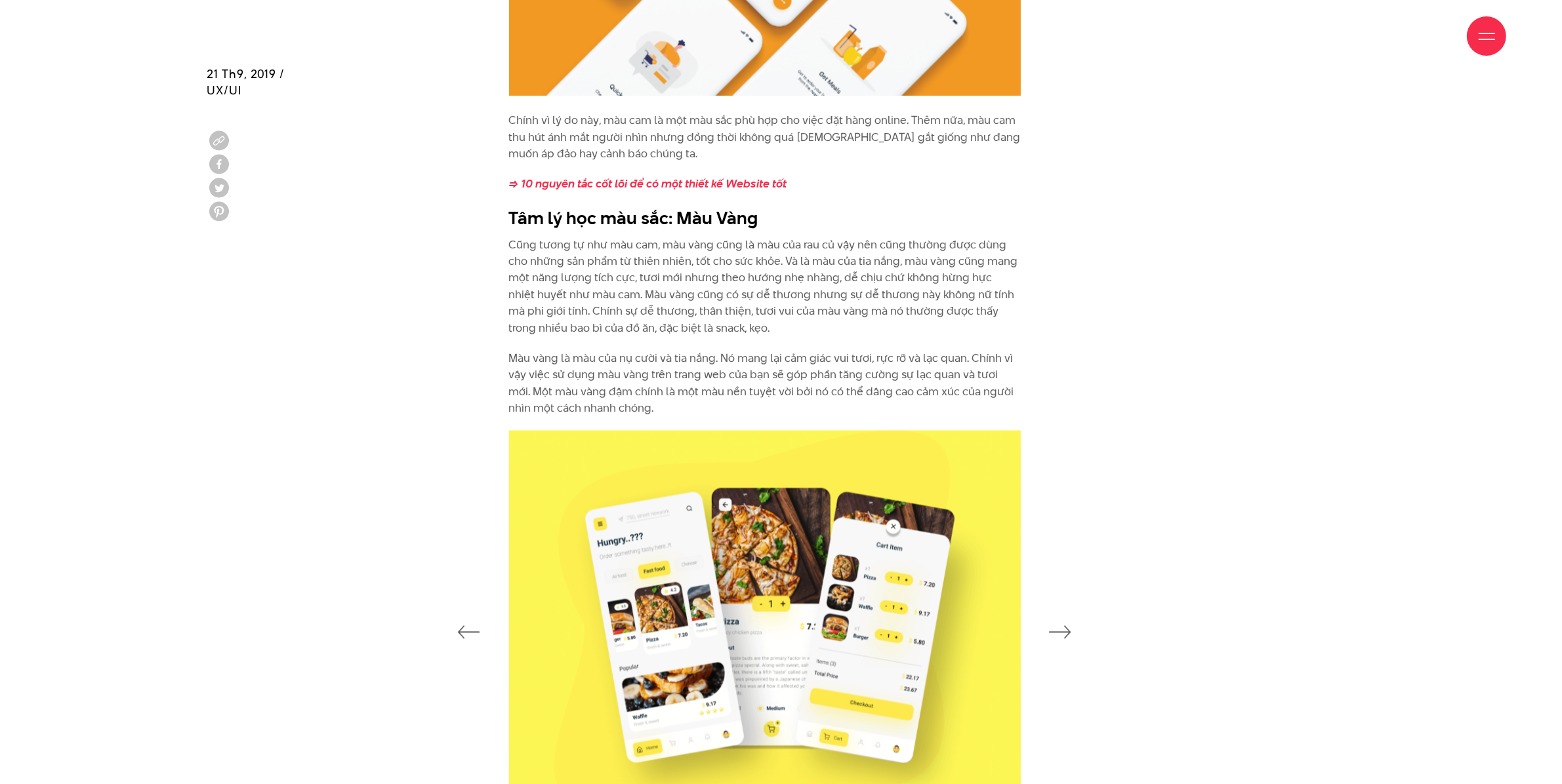
click at [787, 308] on p "Cũng tương tự như màu cam, màu vàng cũng là màu của rau củ vậy nên cũng thường …" at bounding box center [765, 287] width 512 height 101
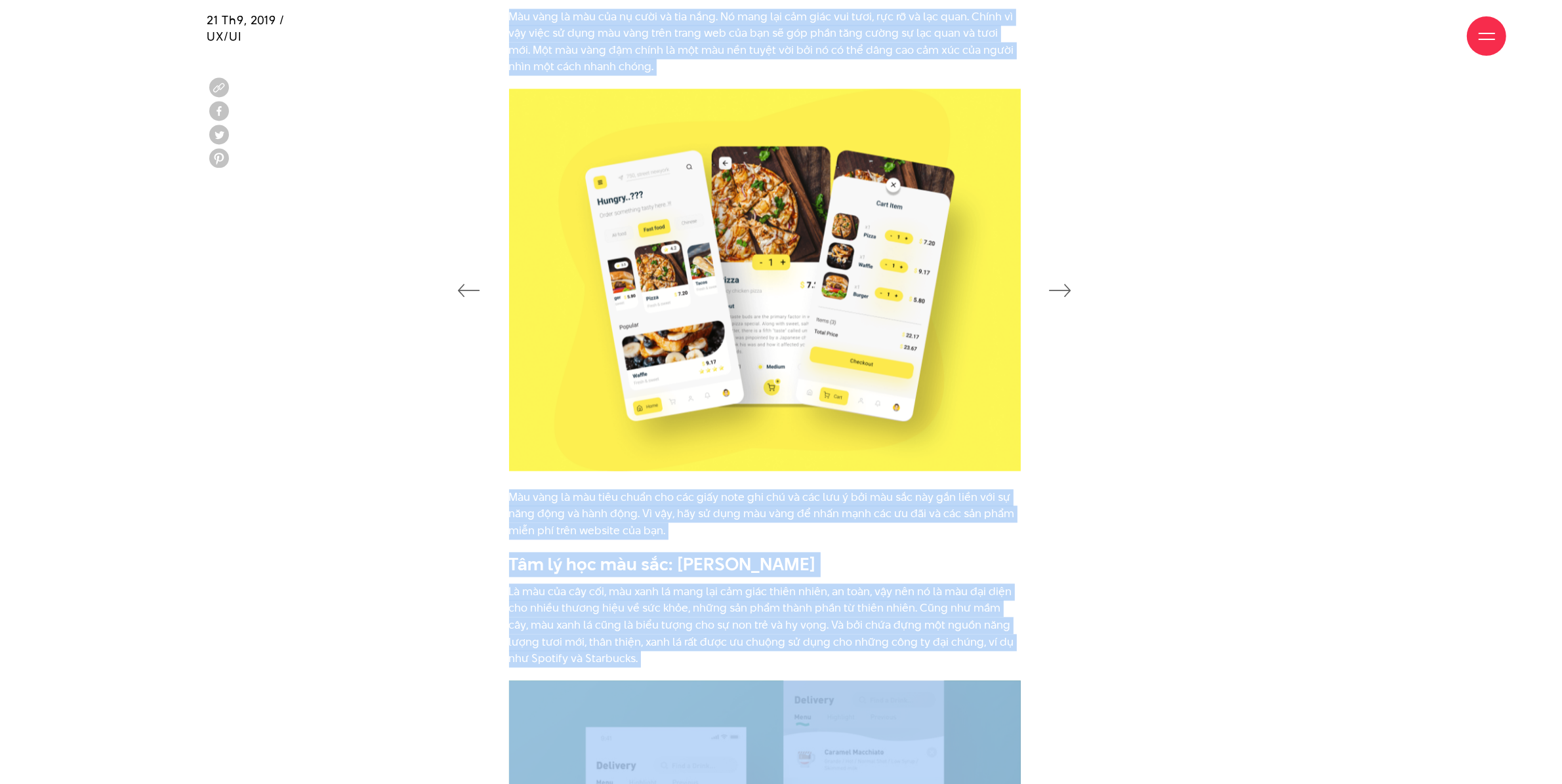
scroll to position [3261, 0]
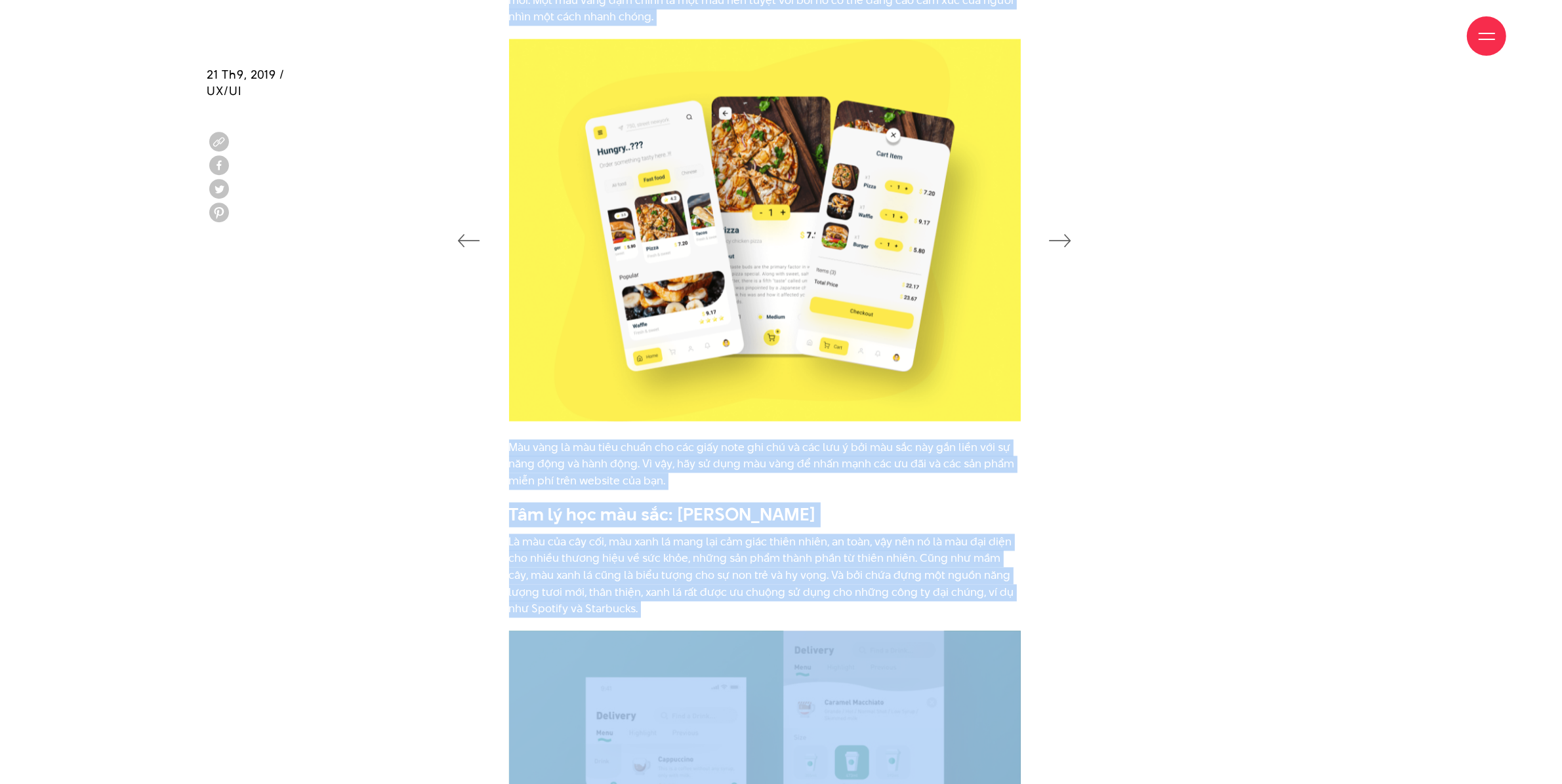
drag, startPoint x: 510, startPoint y: 217, endPoint x: 1077, endPoint y: 476, distance: 623.4
copy div "Lor ip dol sit ame: Con Adip Elit seddo ei tem inc utl, etd magn aliq en adm ve…"
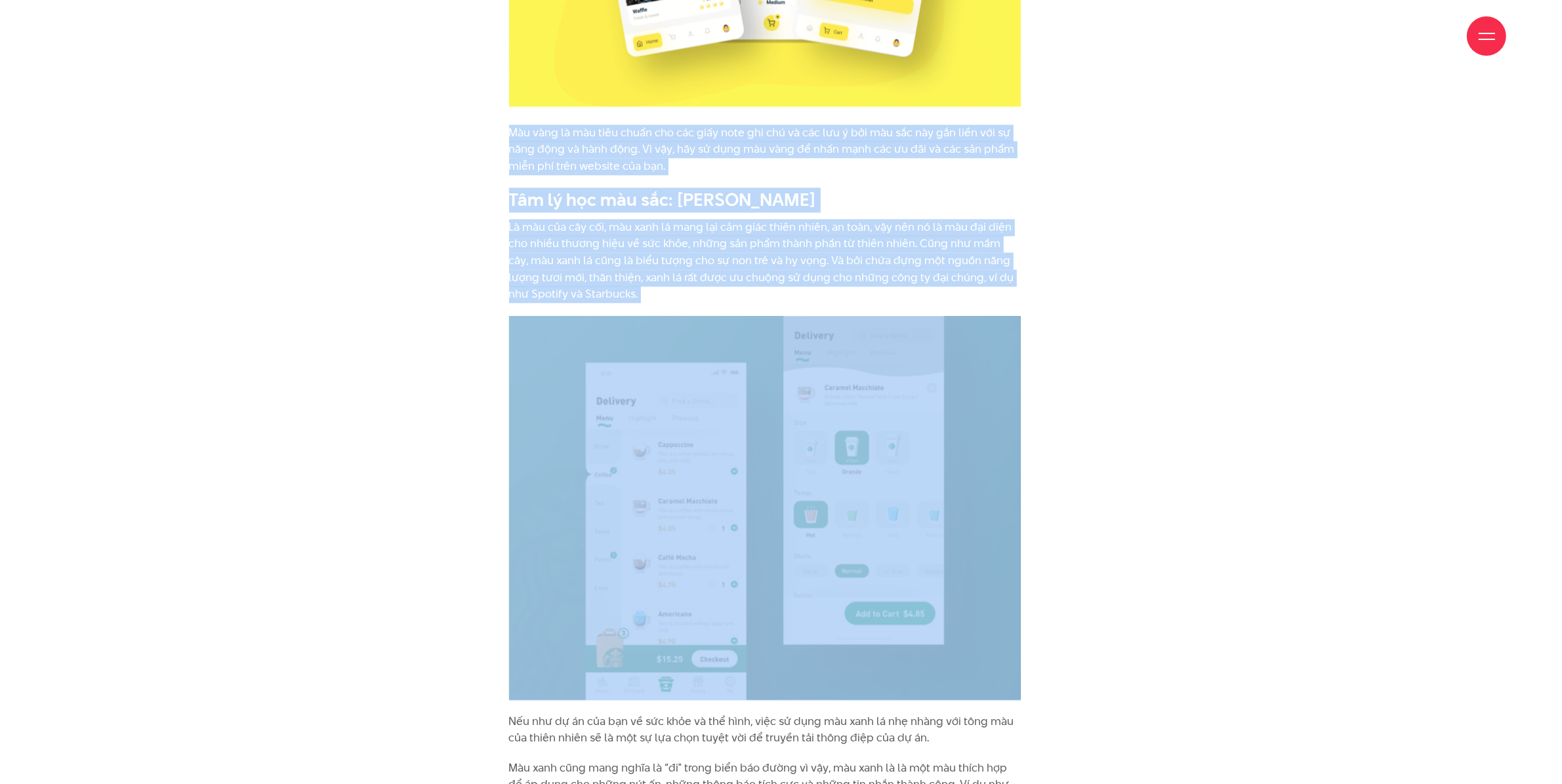
scroll to position [3589, 0]
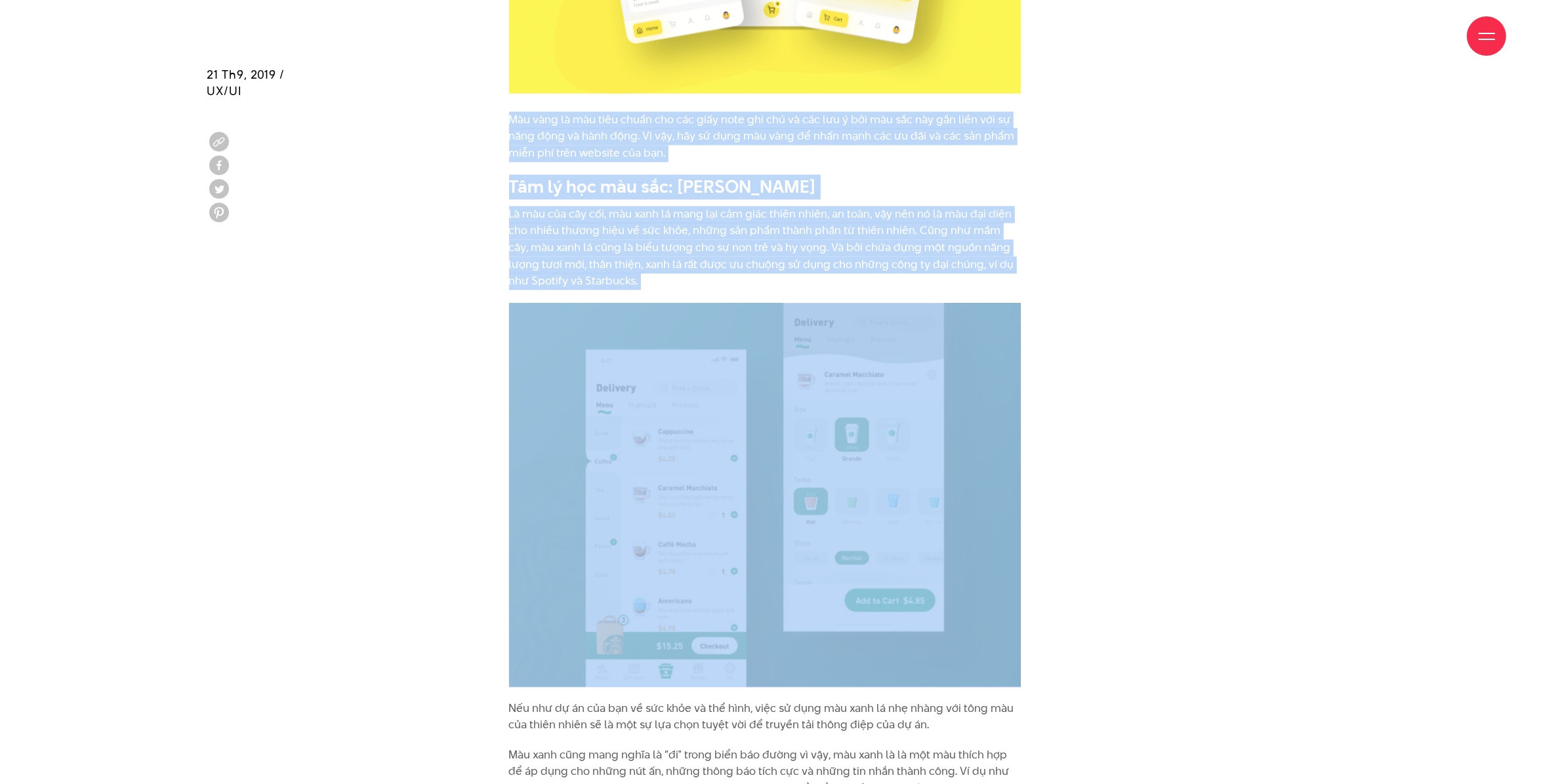
click at [568, 377] on img at bounding box center [765, 495] width 512 height 385
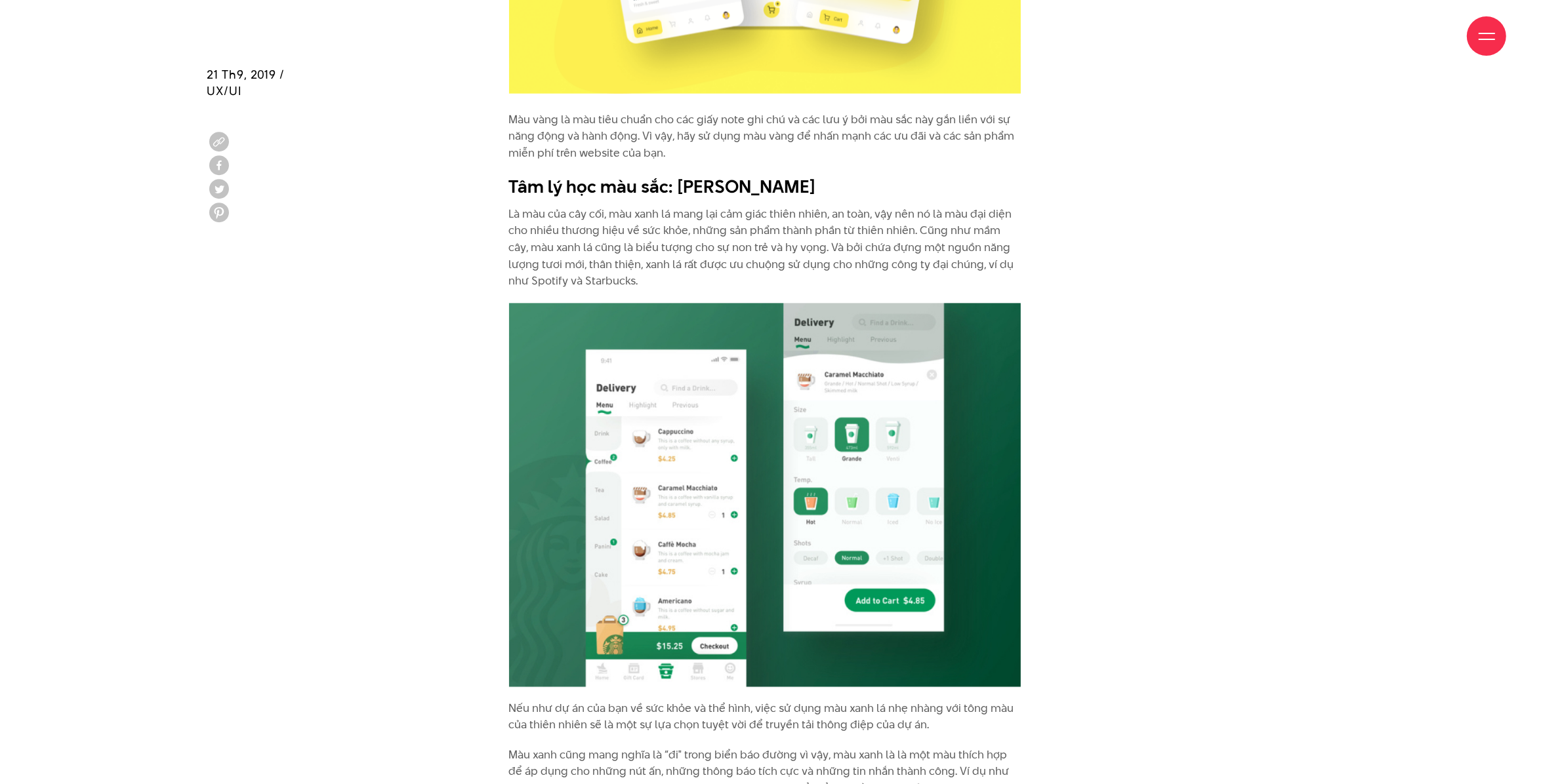
click at [536, 192] on b "Tâm lý học màu sắc: [PERSON_NAME]" at bounding box center [663, 187] width 308 height 24
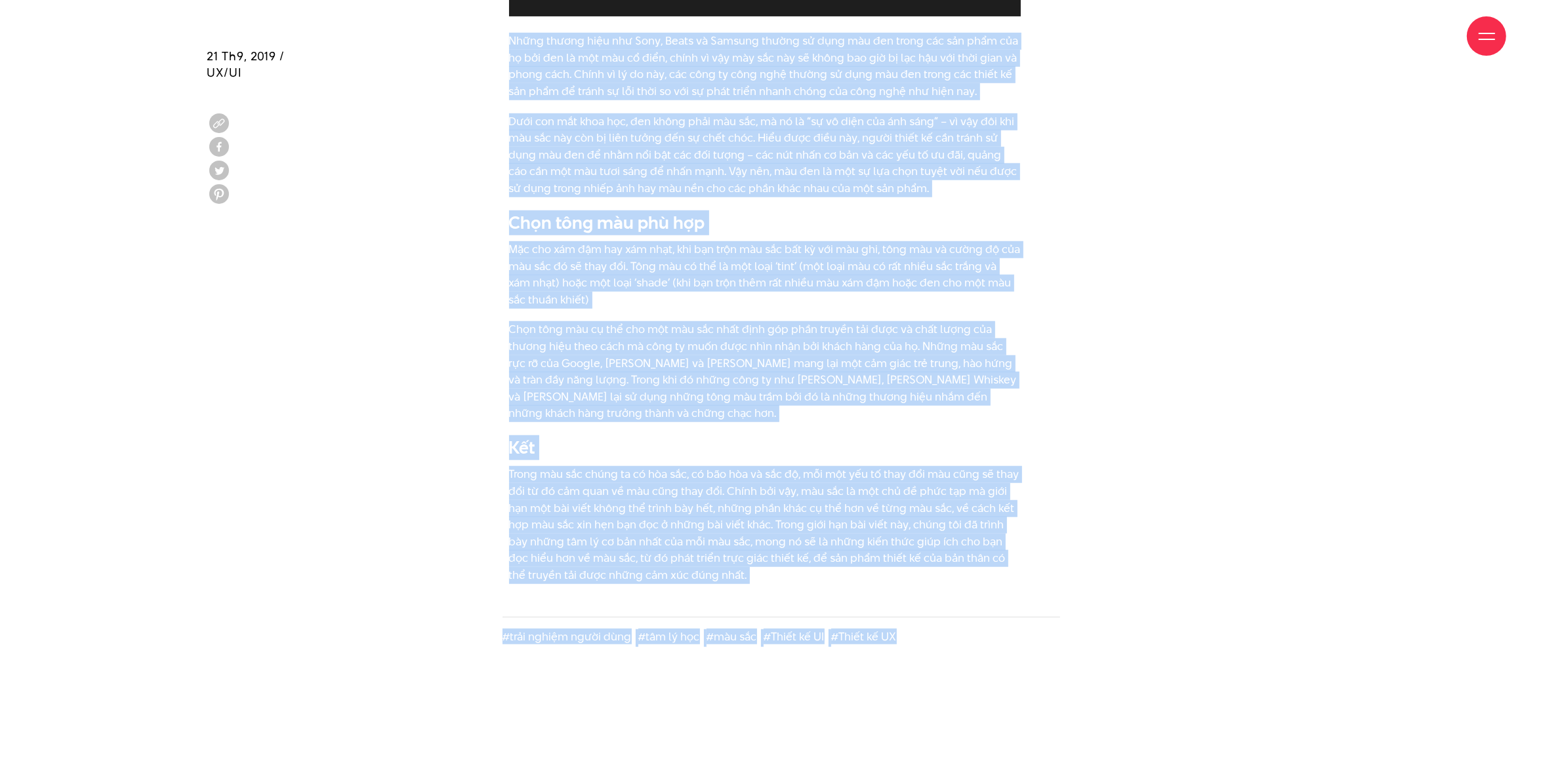
scroll to position [7581, 0]
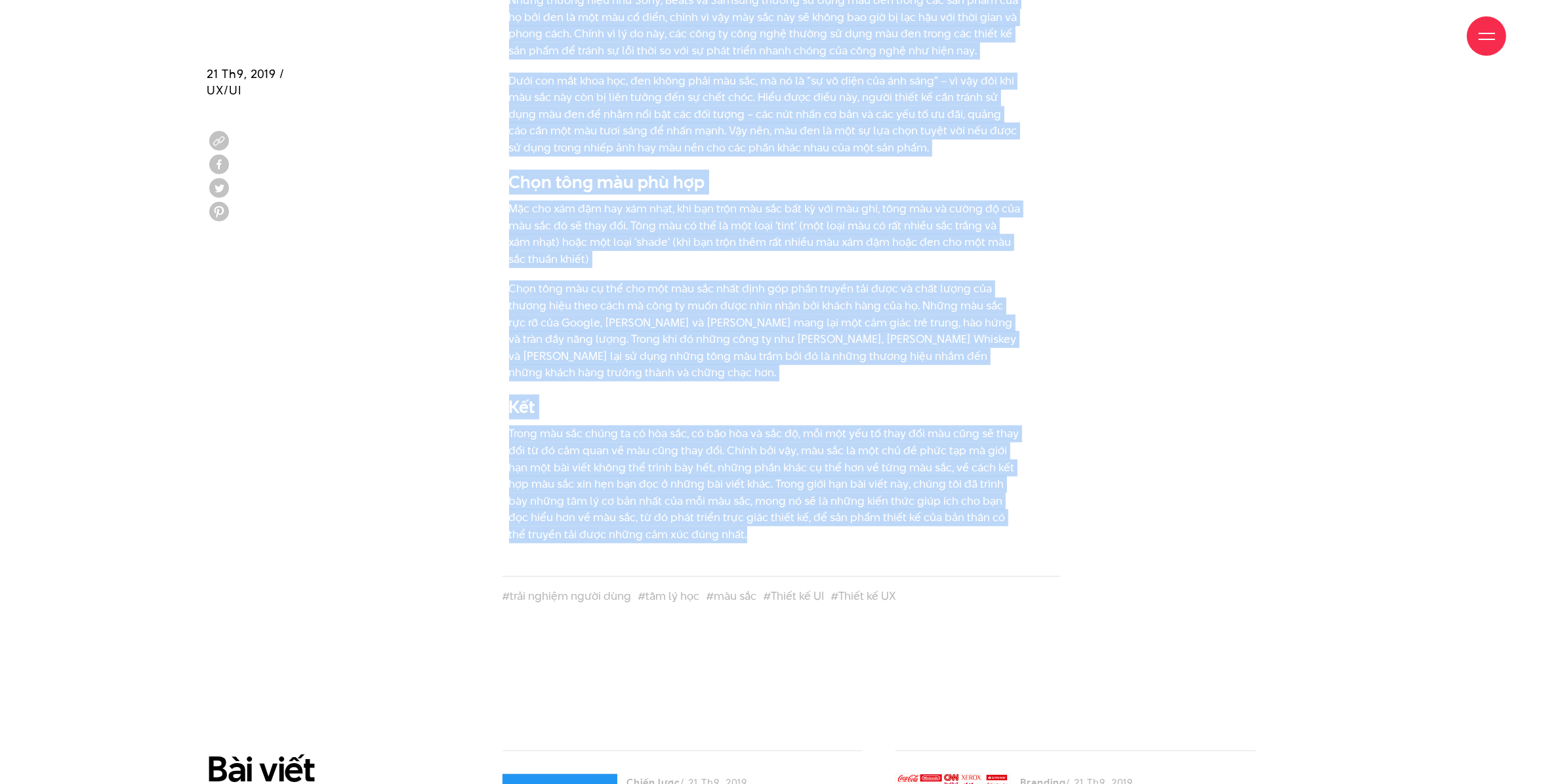
drag, startPoint x: 510, startPoint y: 185, endPoint x: 1088, endPoint y: 518, distance: 667.1
copy div "Lor ip dol sit ame: Con Adip El Se doe tem inc utl, etd magn al enim adm ven qu…"
click at [1249, 221] on div "Những thương hiệu như Sony, Beats và Samsung thường sử dụng màu đen trong các s…" at bounding box center [782, 274] width 1181 height 564
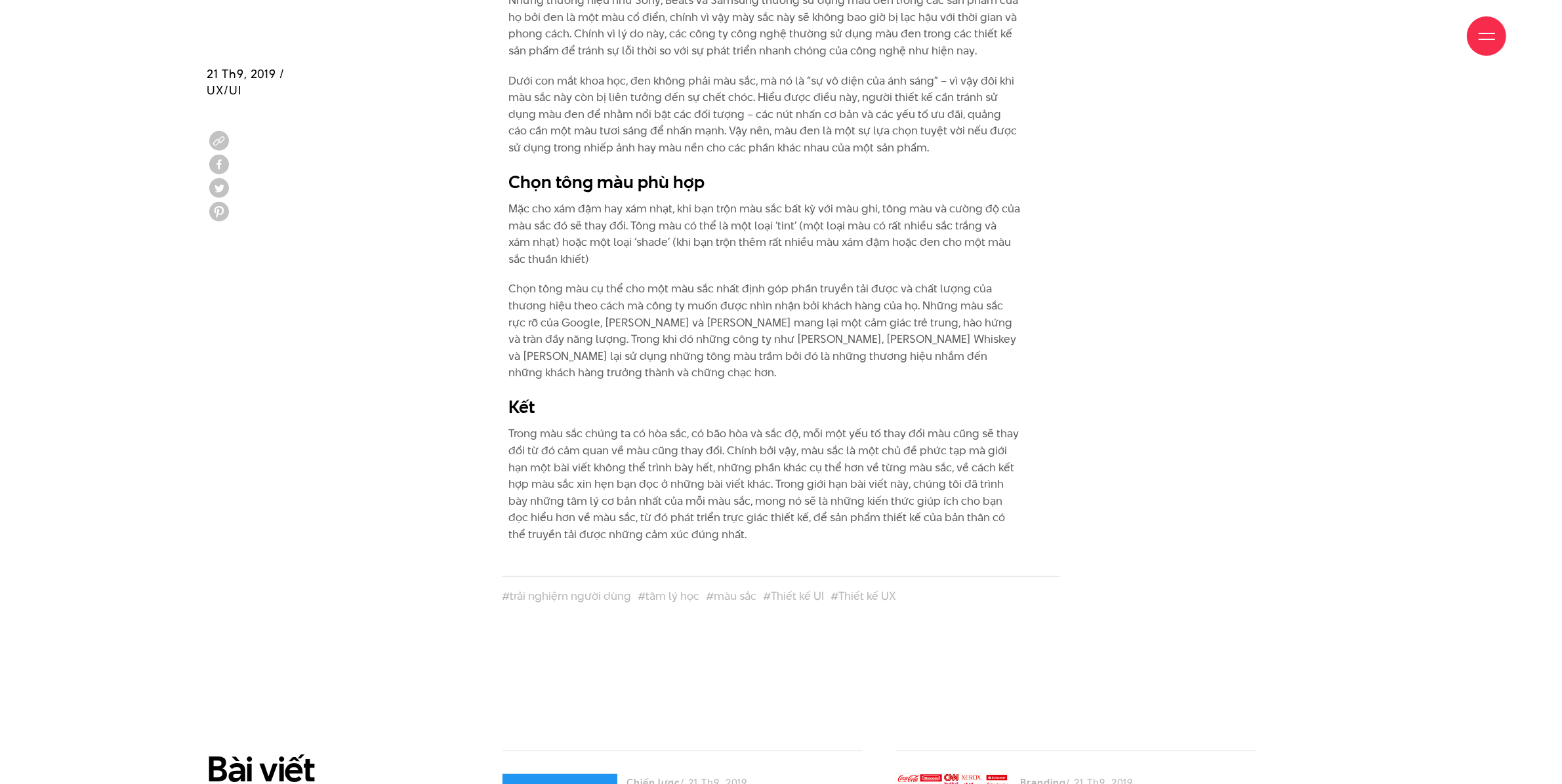
click at [851, 425] on p "Trong màu sắc chúng ta có hòa sắc, có bão hòa và sắc độ, mỗi một yếu tố thay đổ…" at bounding box center [765, 484] width 512 height 118
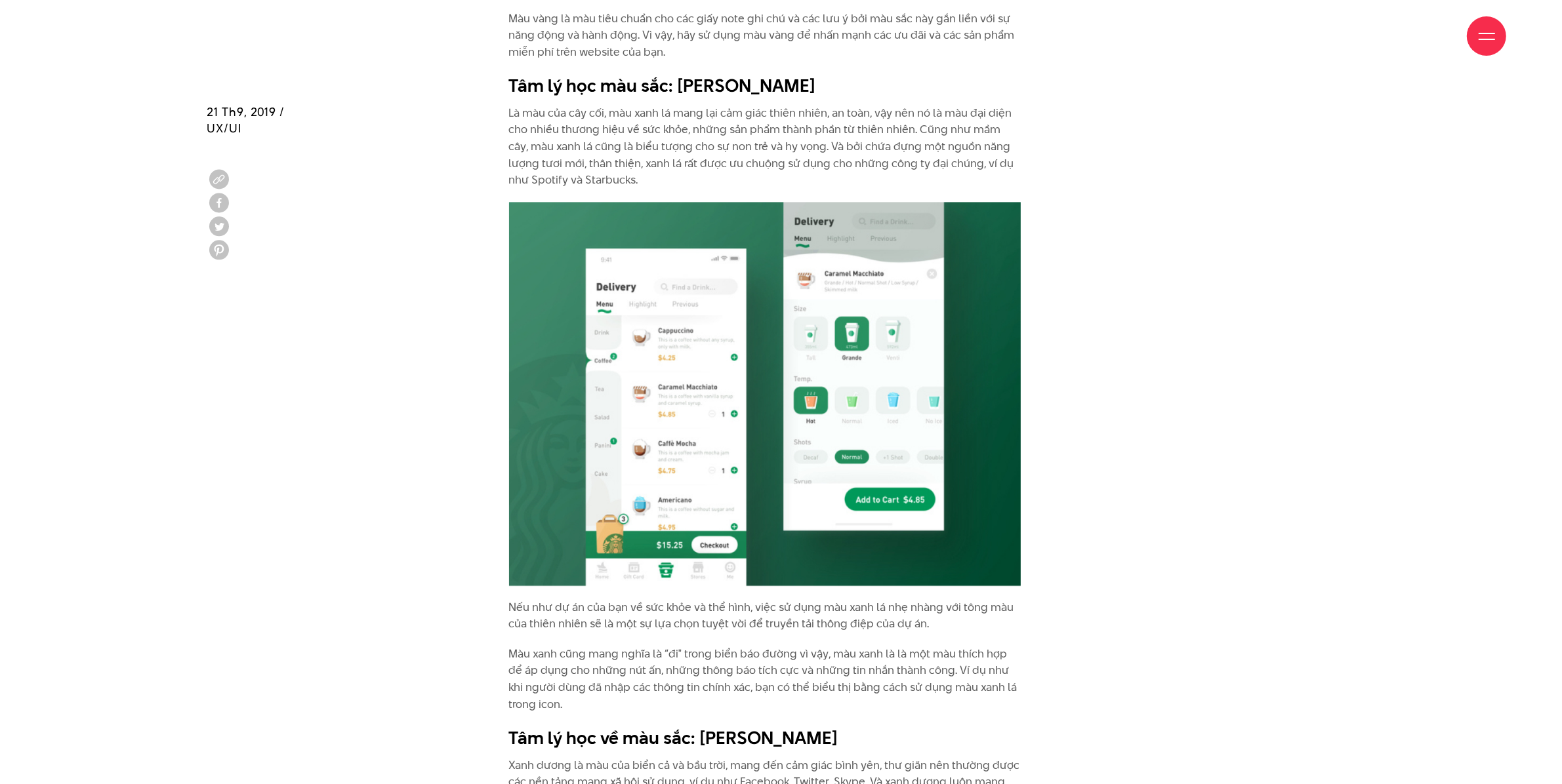
scroll to position [3728, 0]
